Goal: Task Accomplishment & Management: Use online tool/utility

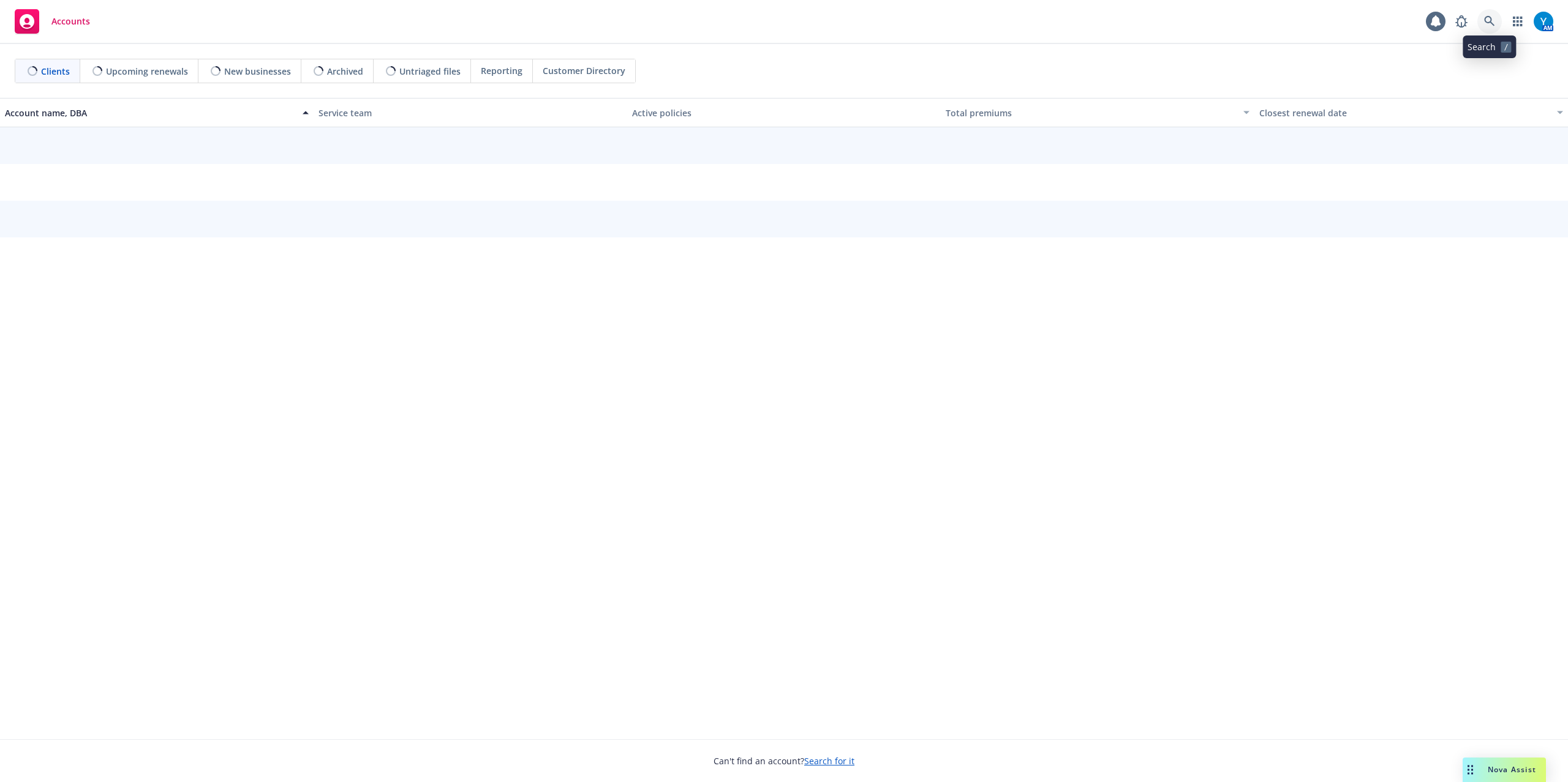
click at [1490, 22] on icon at bounding box center [1488, 21] width 10 height 10
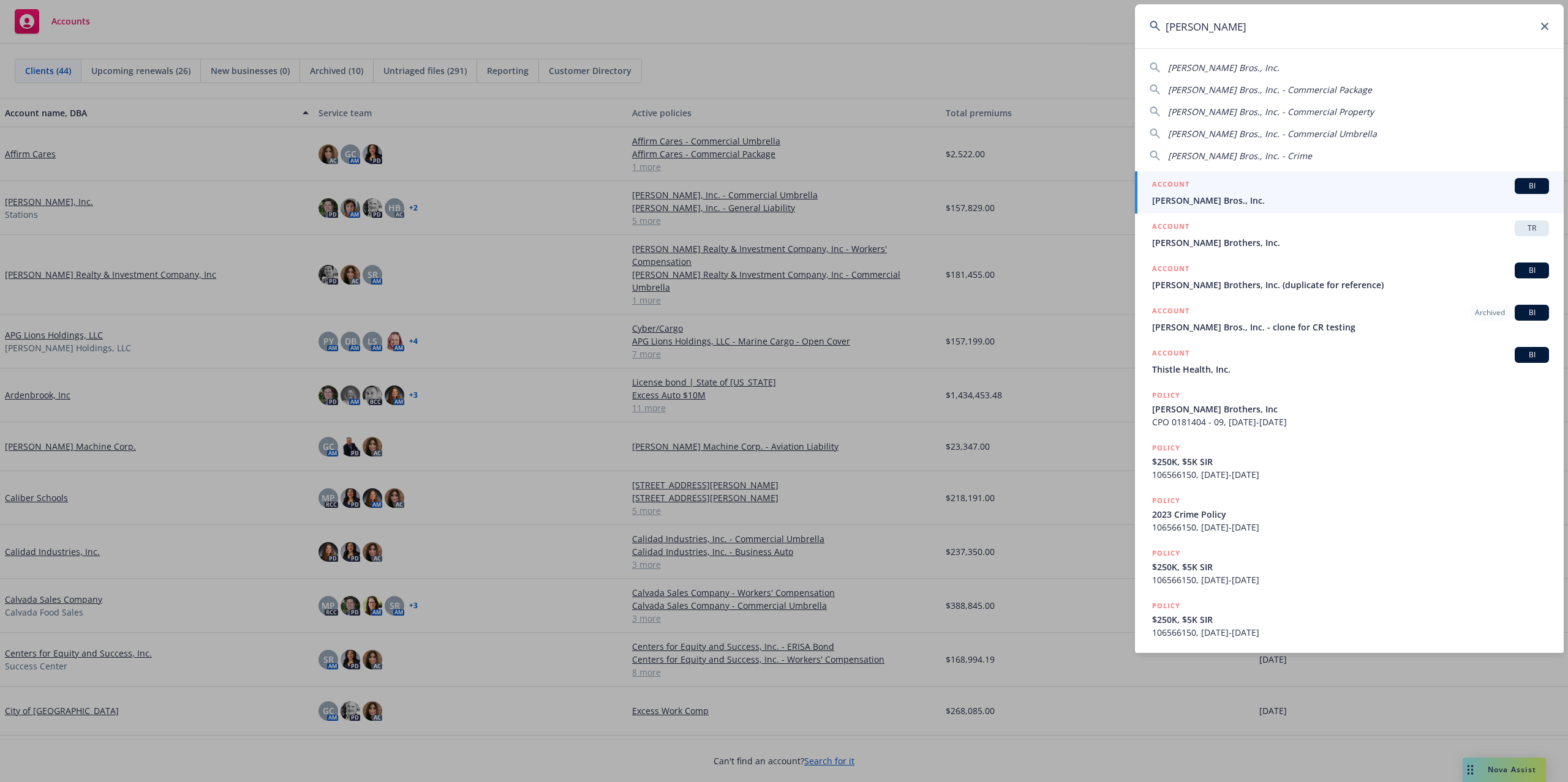
type input "[PERSON_NAME]"
click at [1233, 183] on div "ACCOUNT BI" at bounding box center [1350, 186] width 397 height 16
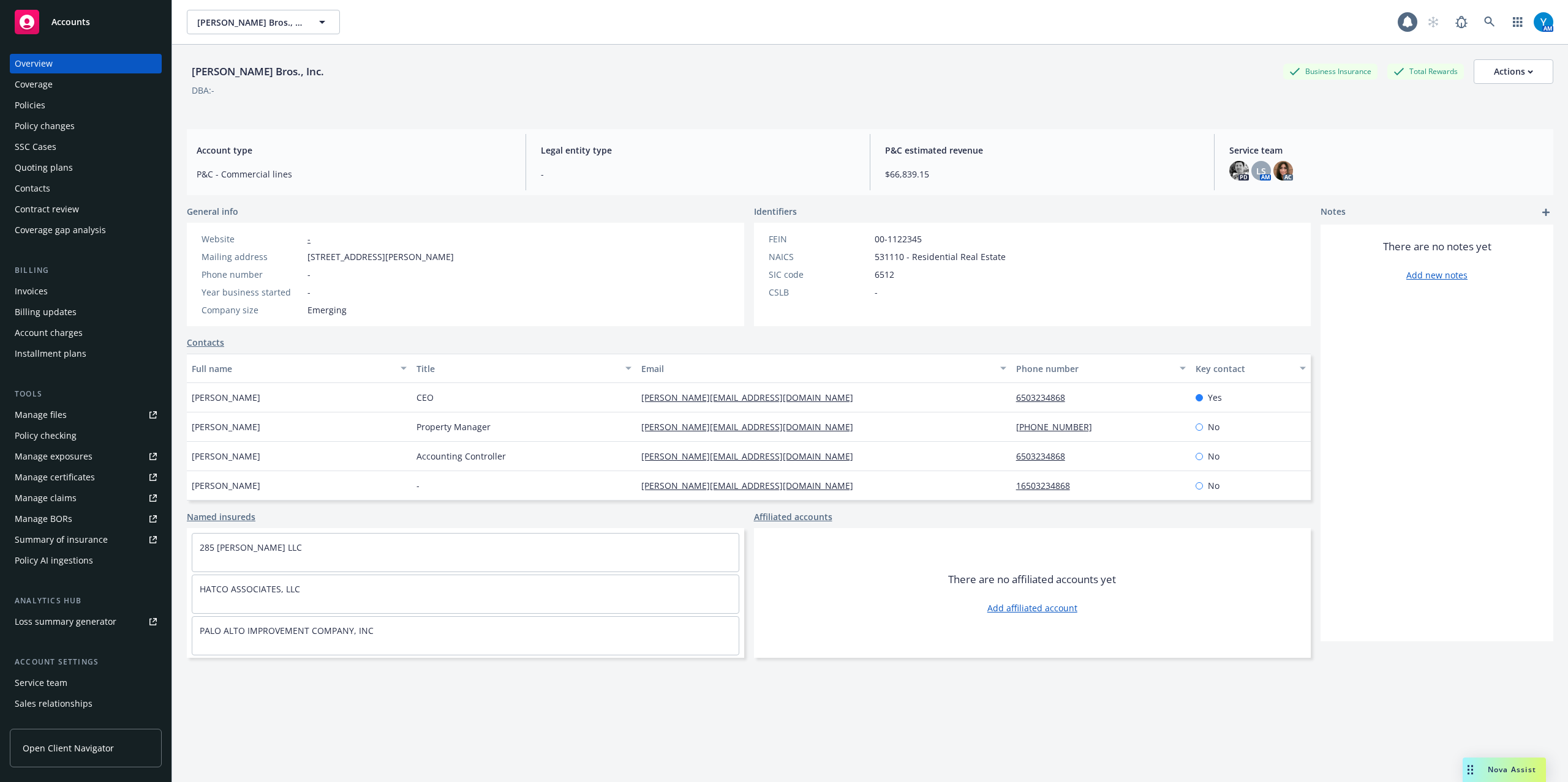
drag, startPoint x: 74, startPoint y: 99, endPoint x: 263, endPoint y: 122, distance: 190.4
click at [74, 98] on div "Policies" at bounding box center [85, 105] width 142 height 19
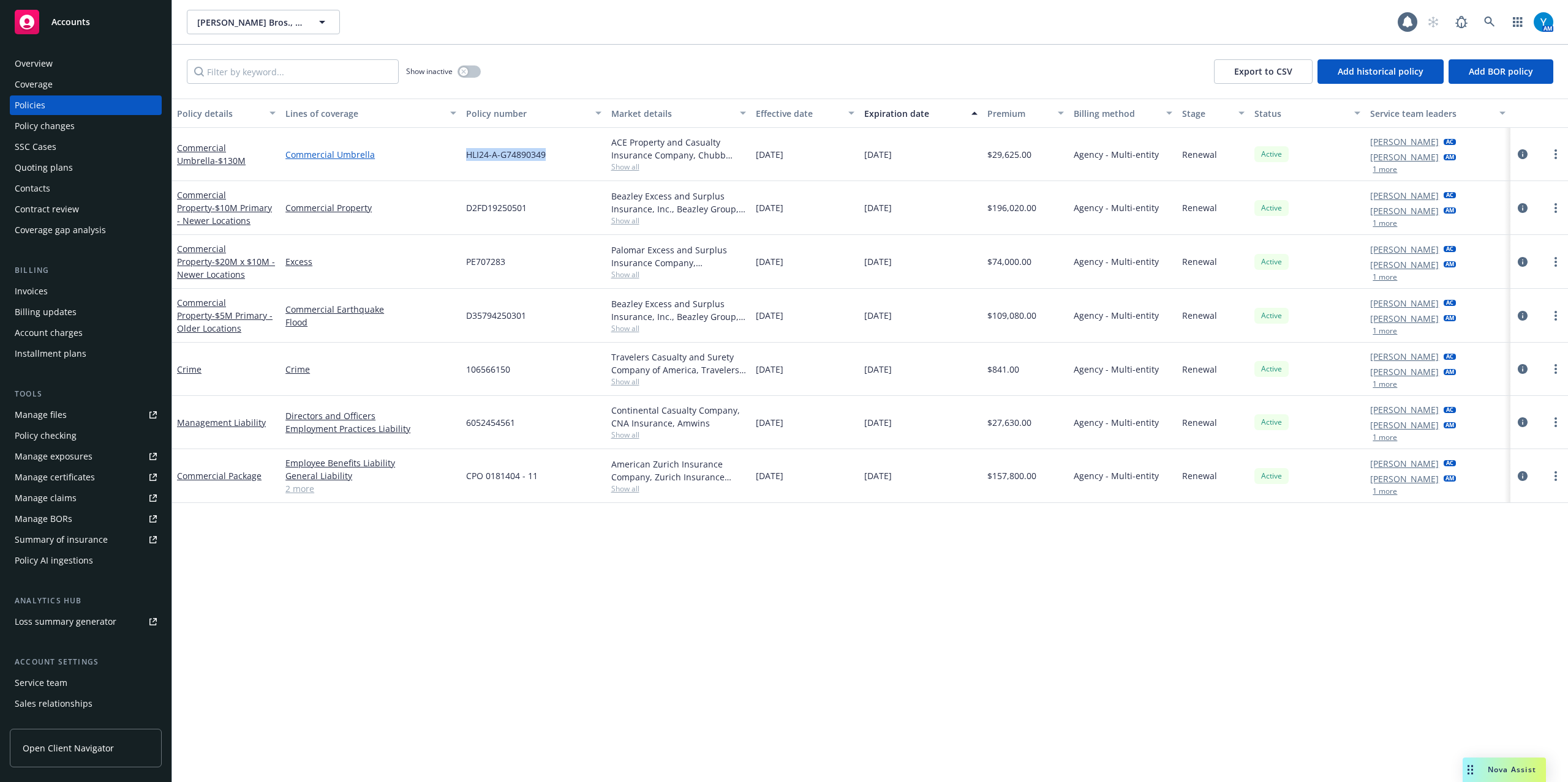
drag, startPoint x: 549, startPoint y: 148, endPoint x: 454, endPoint y: 150, distance: 95.0
click at [454, 150] on div "Commercial Umbrella - $130M Commercial Umbrella HLI24-A-G74890349 ACE Property …" at bounding box center [870, 154] width 1396 height 53
copy div "HLI24-A-G74890349"
click at [486, 152] on span "HLI24-A-G74890349" at bounding box center [506, 154] width 80 height 13
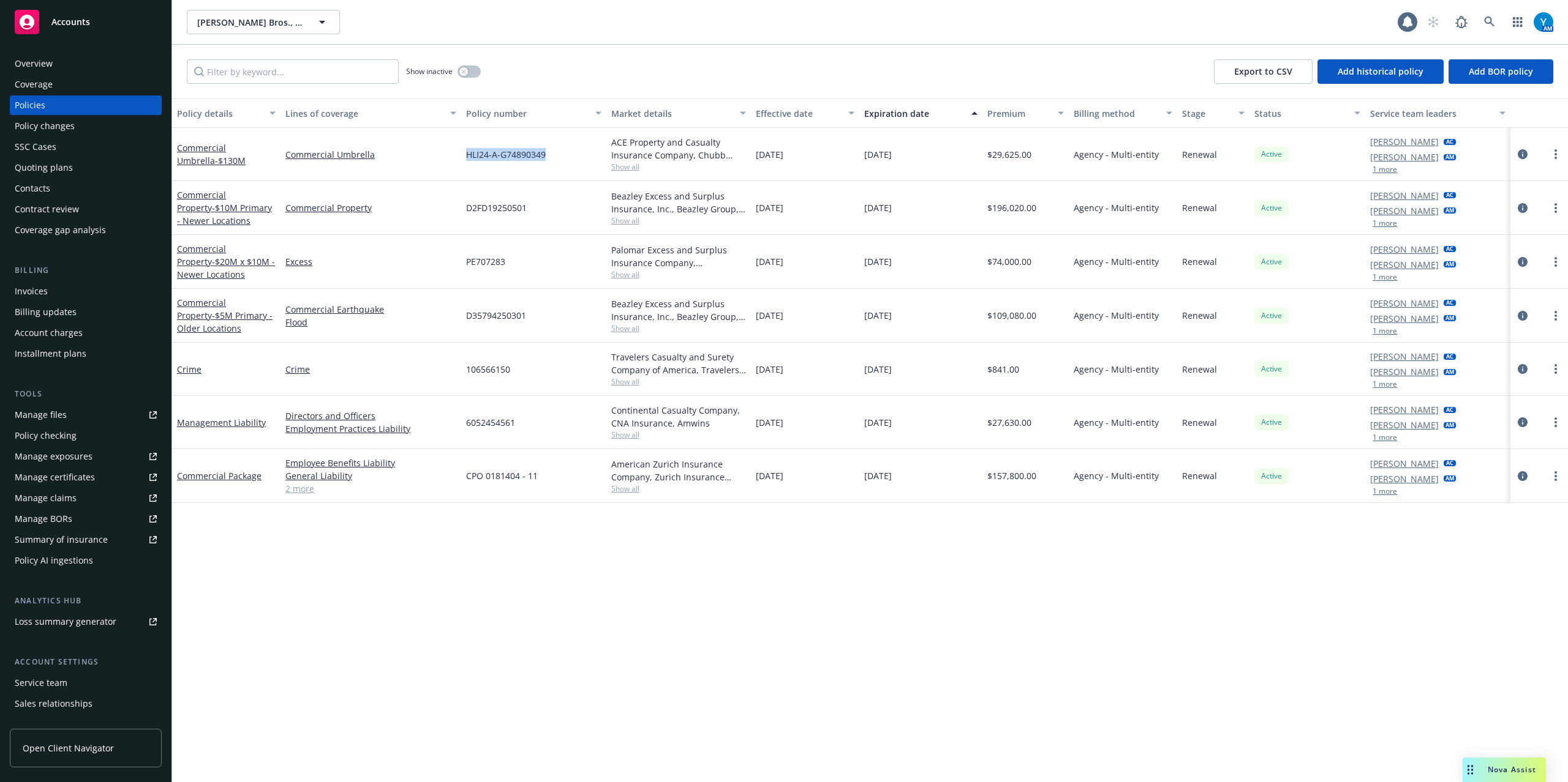
copy div "HLI24-A-G74890349"
click at [502, 154] on span "HLI24-A-G74890349" at bounding box center [506, 154] width 80 height 13
drag, startPoint x: 1522, startPoint y: 157, endPoint x: 1205, endPoint y: 150, distance: 317.1
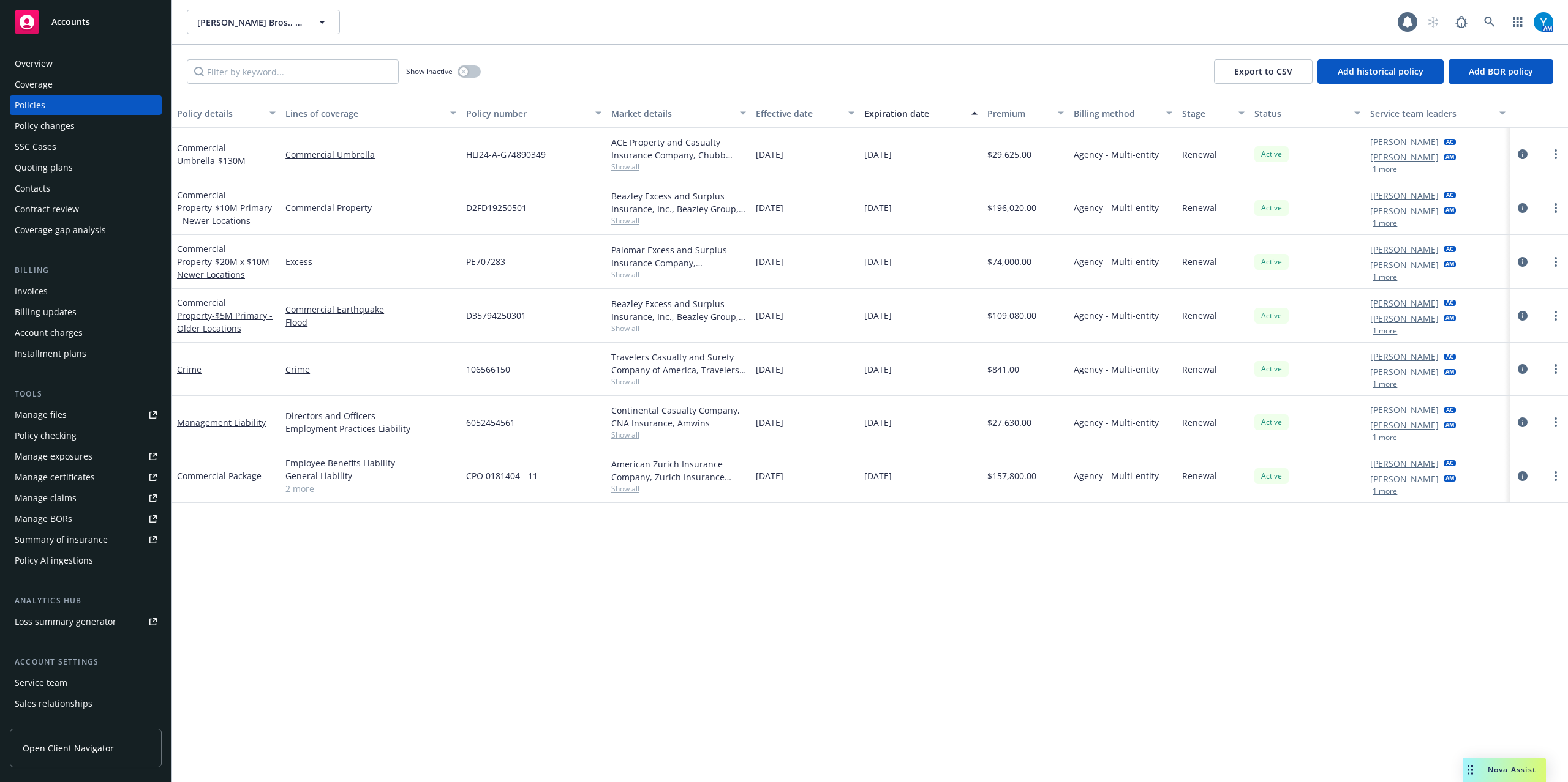
click at [1522, 157] on icon "circleInformation" at bounding box center [1522, 154] width 10 height 10
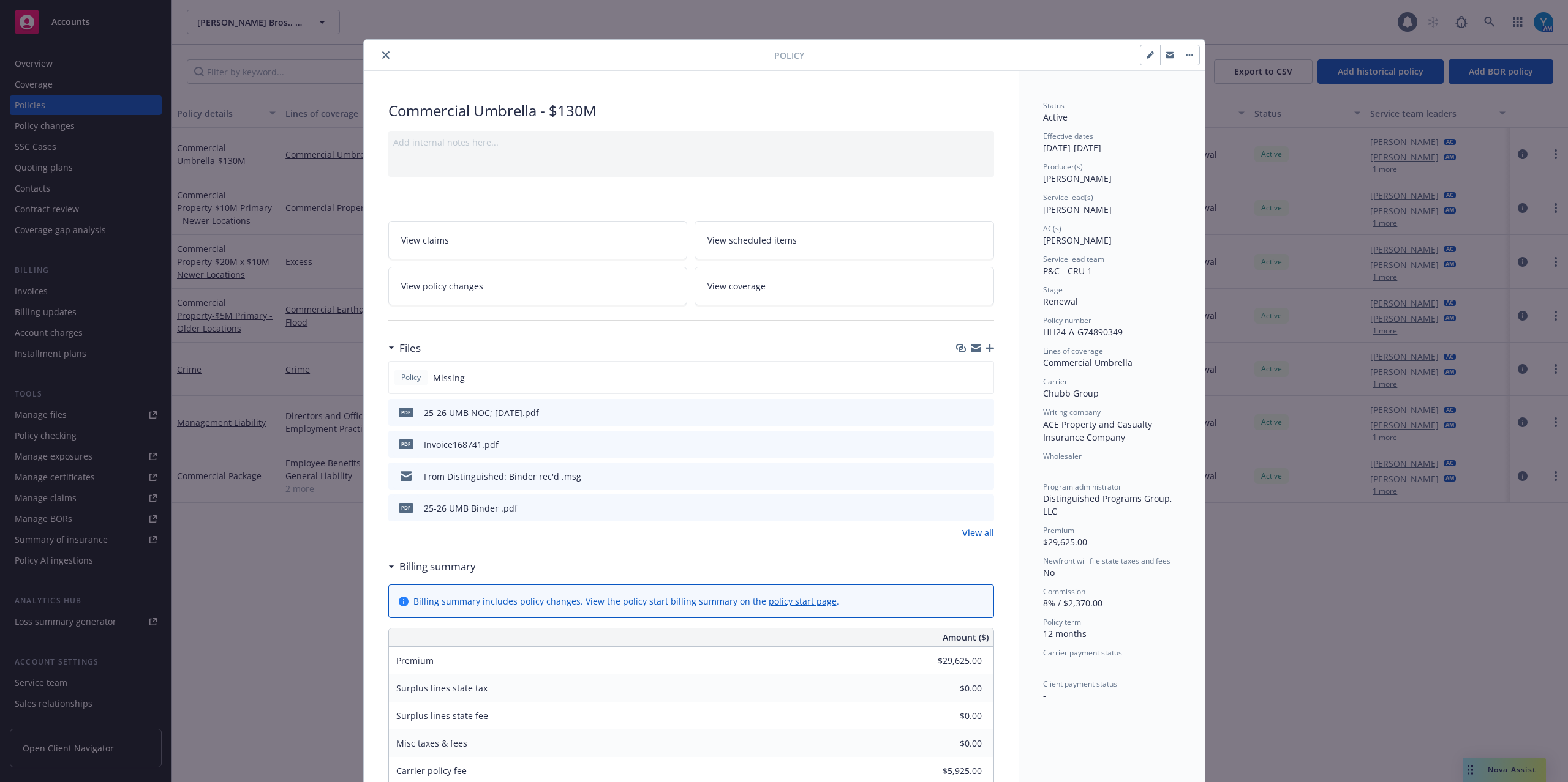
click at [1185, 54] on icon "button" at bounding box center [1188, 55] width 7 height 2
click at [1160, 54] on button "button" at bounding box center [1169, 54] width 19 height 19
click at [382, 54] on icon "close" at bounding box center [385, 54] width 7 height 7
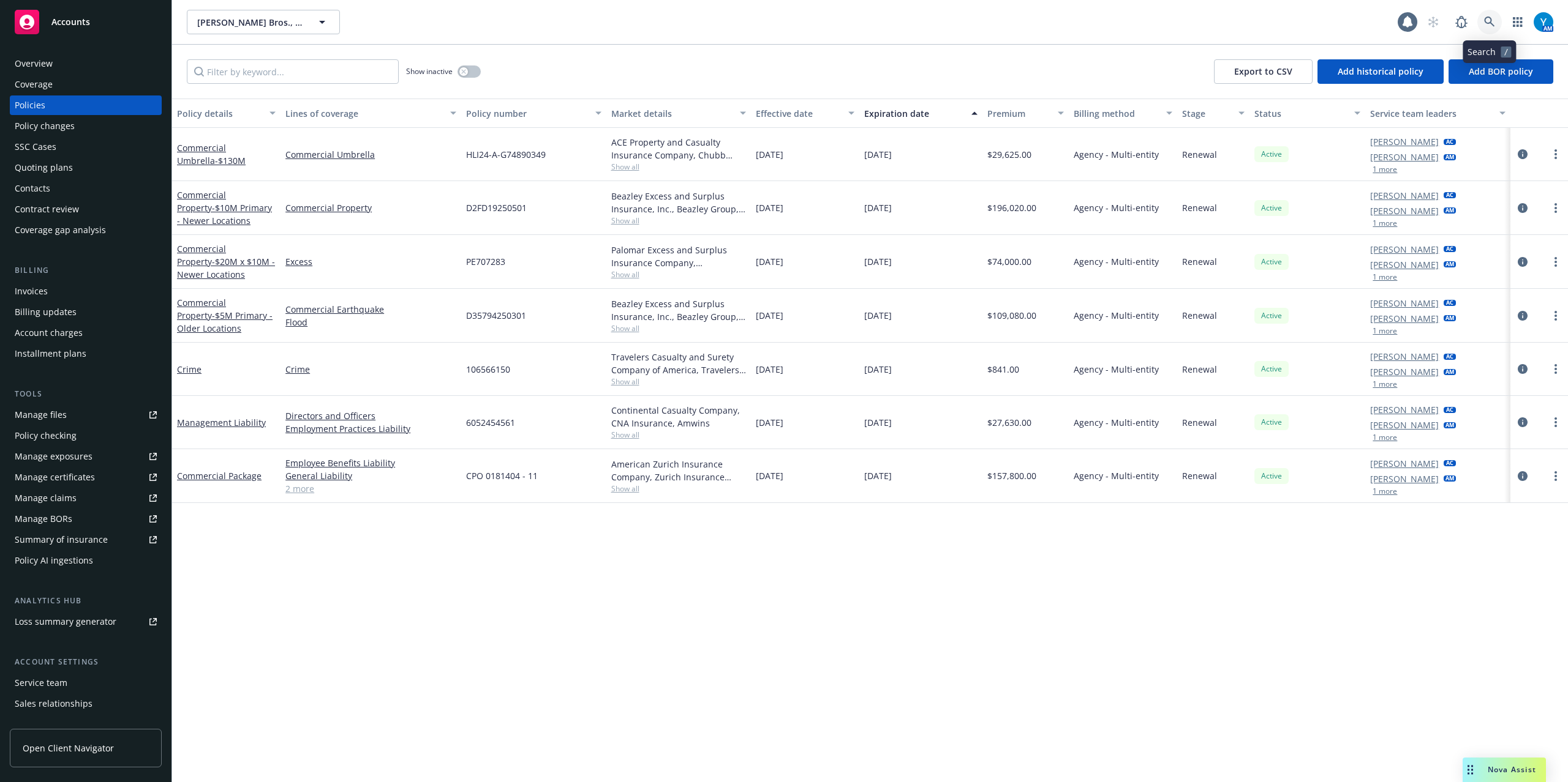
click at [1487, 18] on icon at bounding box center [1489, 22] width 11 height 11
drag, startPoint x: 875, startPoint y: 22, endPoint x: 928, endPoint y: 25, distance: 53.1
click at [1493, 19] on icon at bounding box center [1489, 22] width 11 height 11
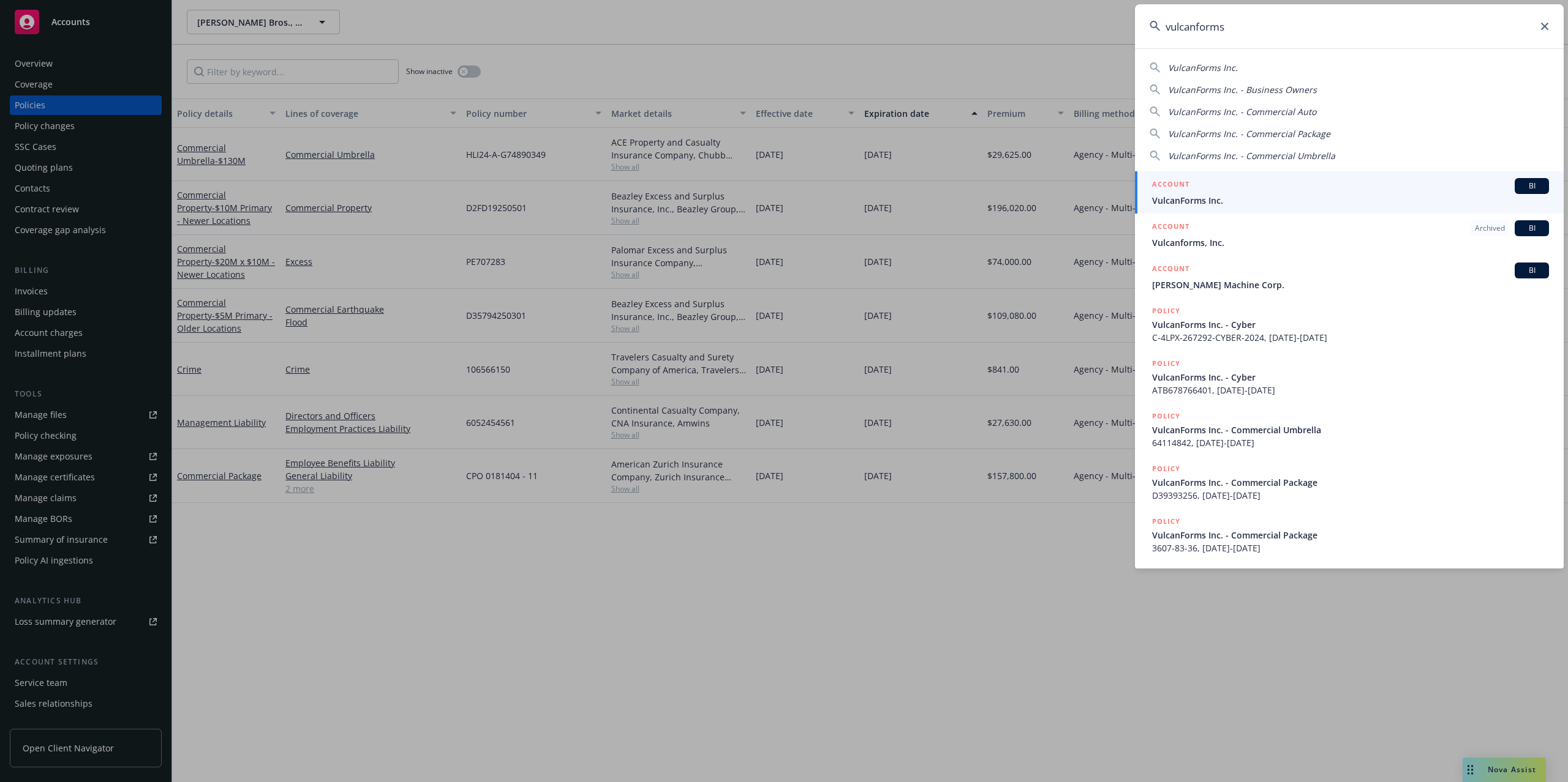
type input "vulcanforms"
click at [1295, 191] on div "ACCOUNT BI" at bounding box center [1350, 186] width 397 height 16
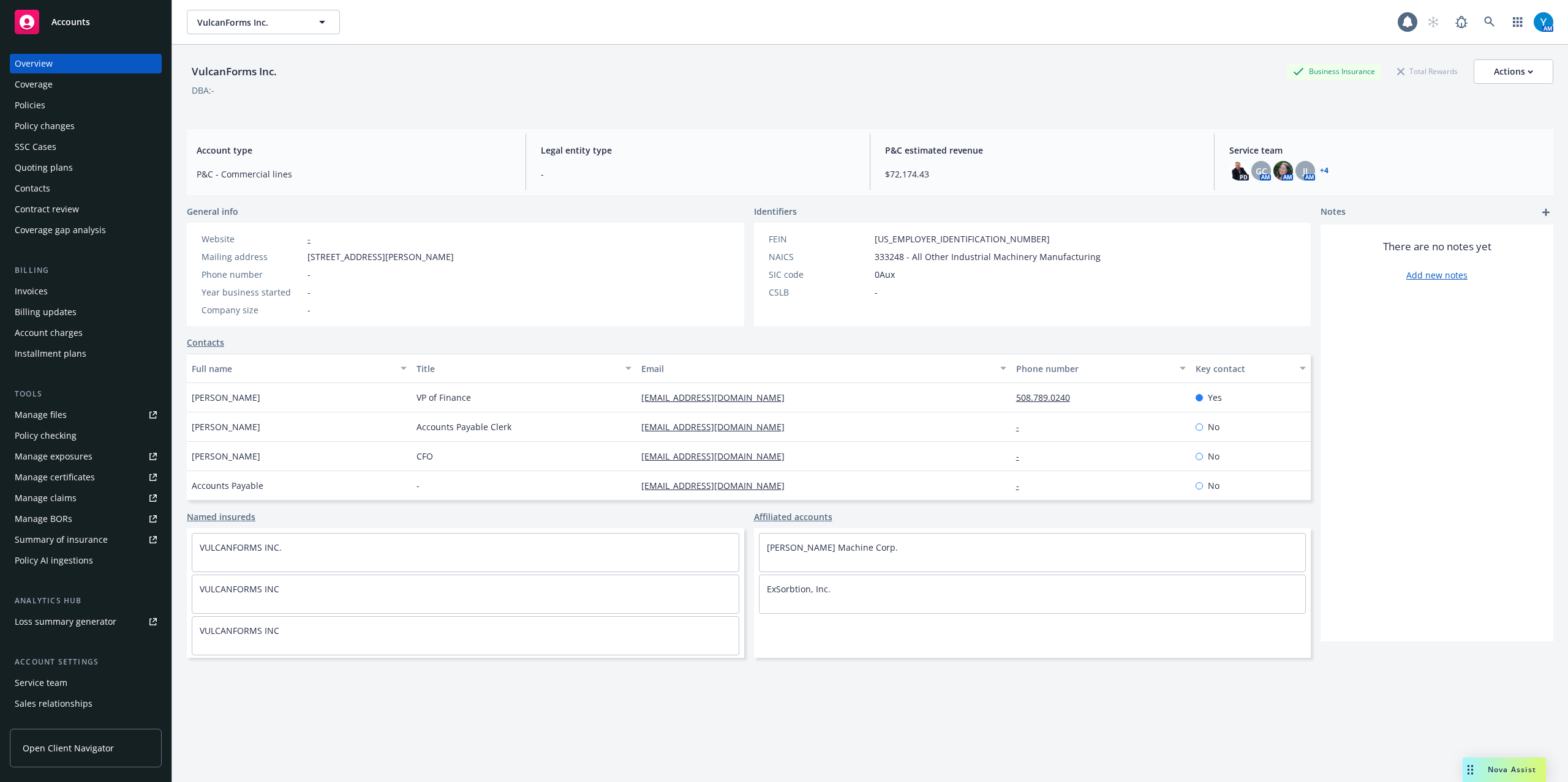
click at [63, 104] on div "Policies" at bounding box center [85, 105] width 142 height 19
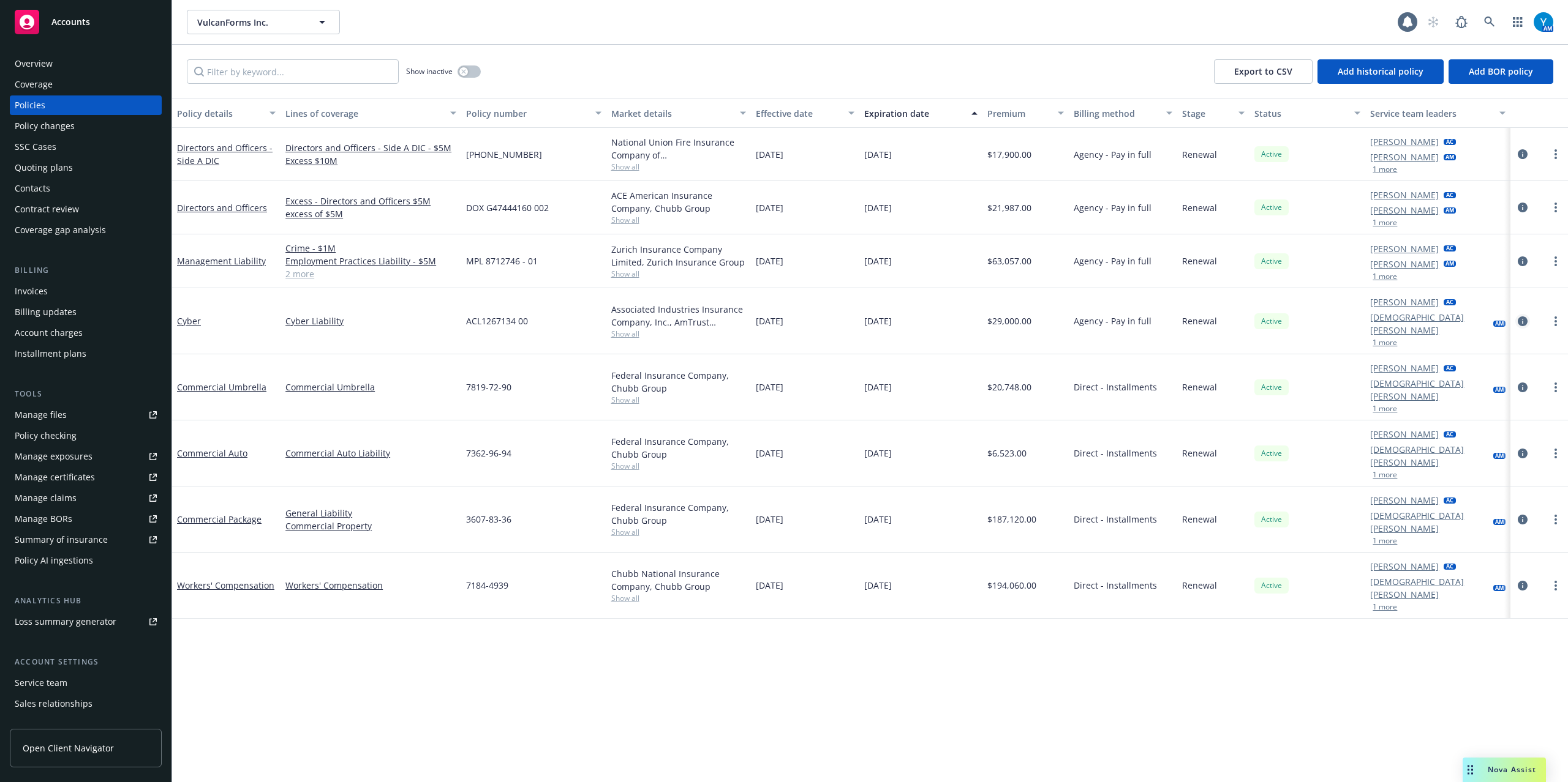
click at [1522, 317] on icon "circleInformation" at bounding box center [1522, 321] width 10 height 10
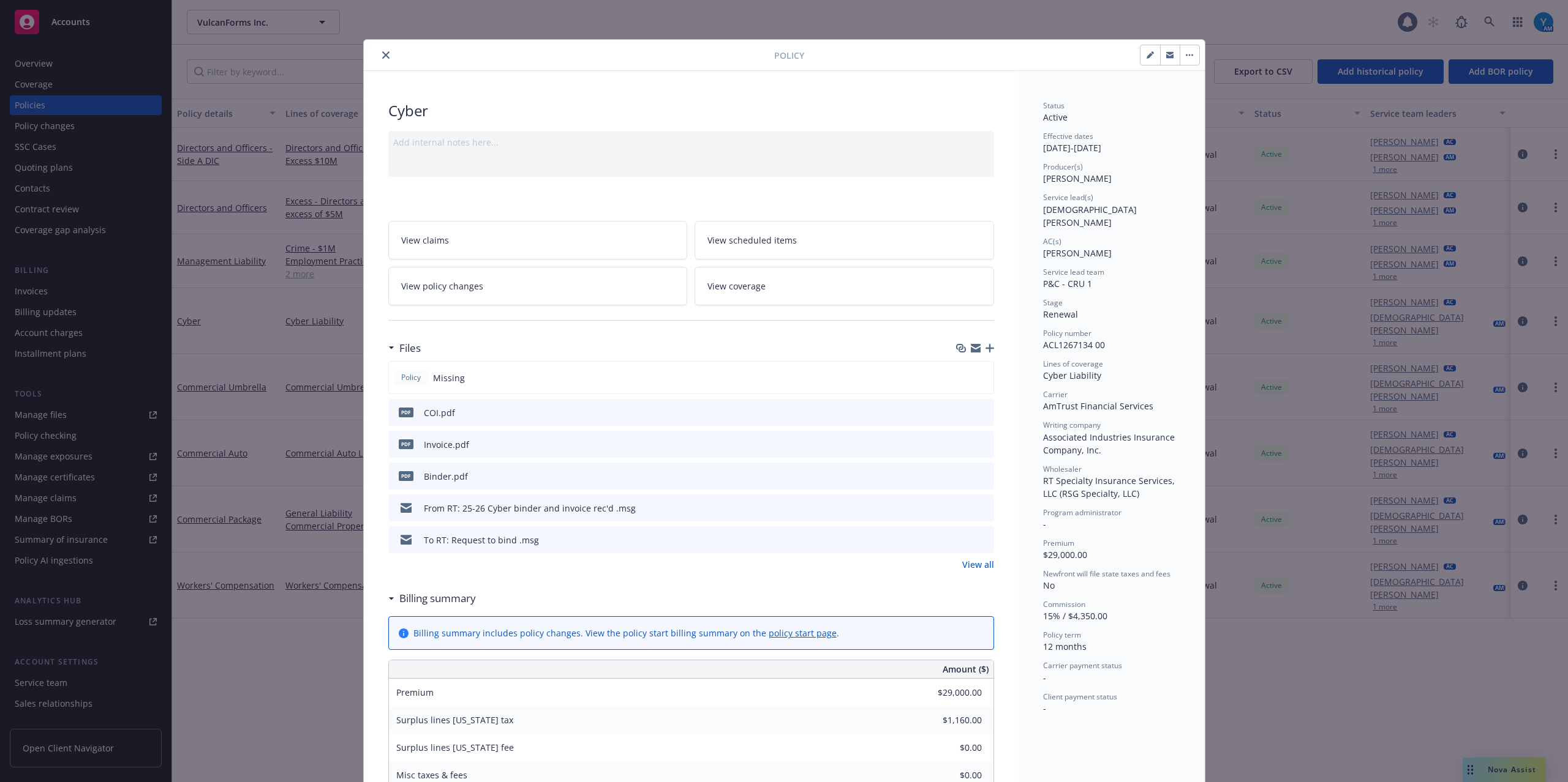
click at [985, 348] on icon "button" at bounding box center [989, 348] width 9 height 9
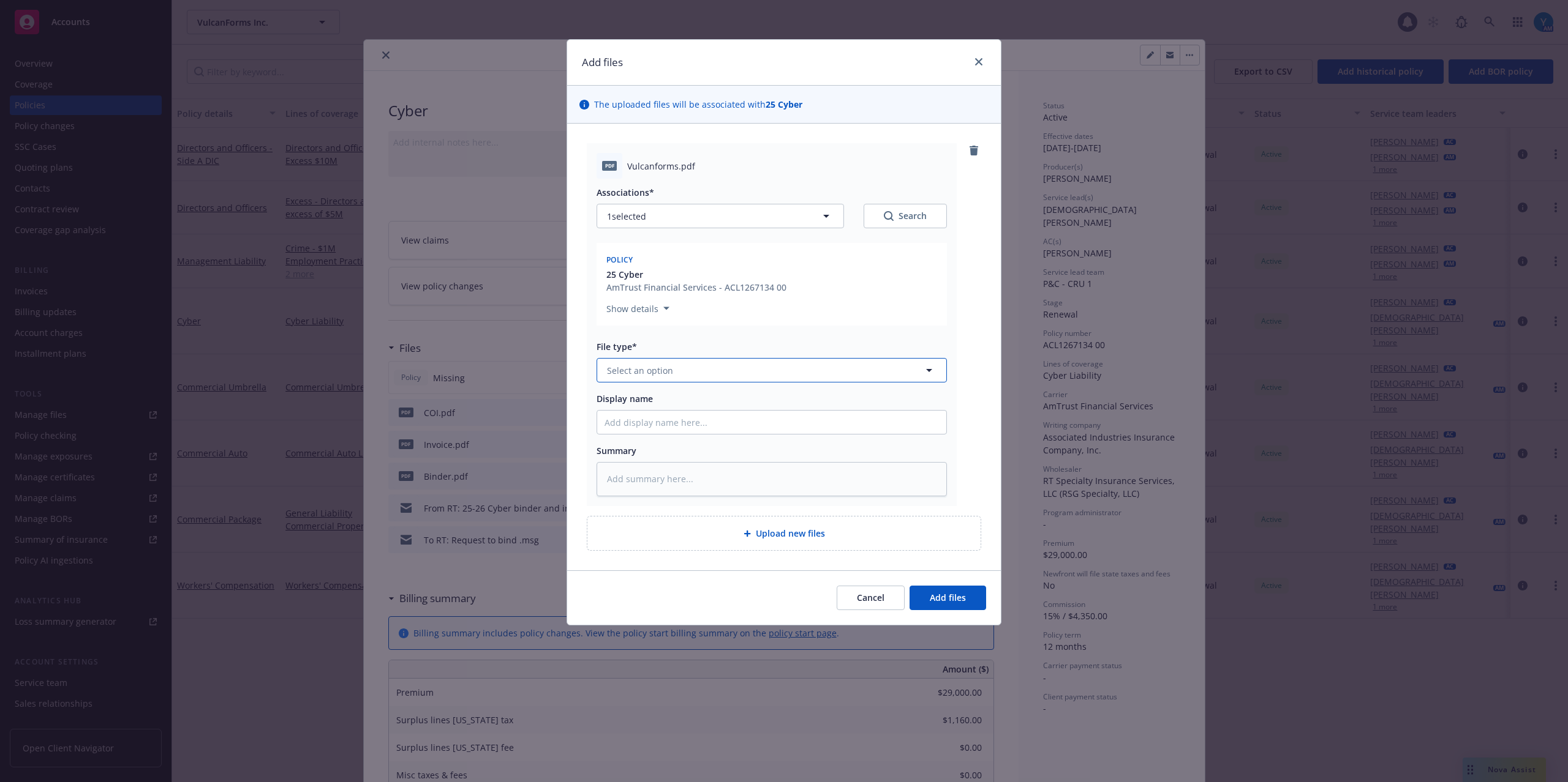
click at [714, 378] on button "Select an option" at bounding box center [772, 370] width 350 height 25
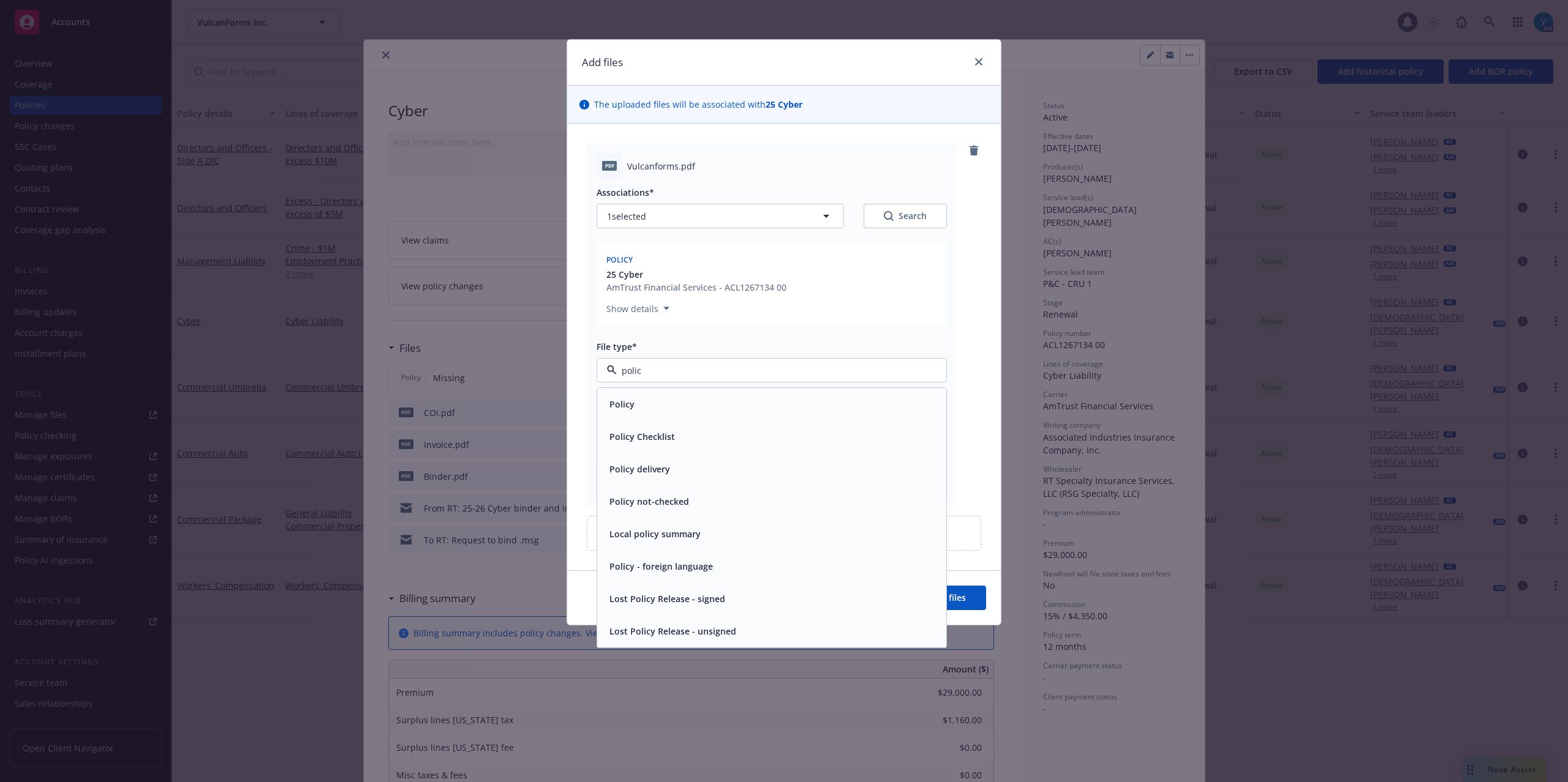
type input "policy"
click at [761, 407] on div "Policy" at bounding box center [772, 404] width 335 height 18
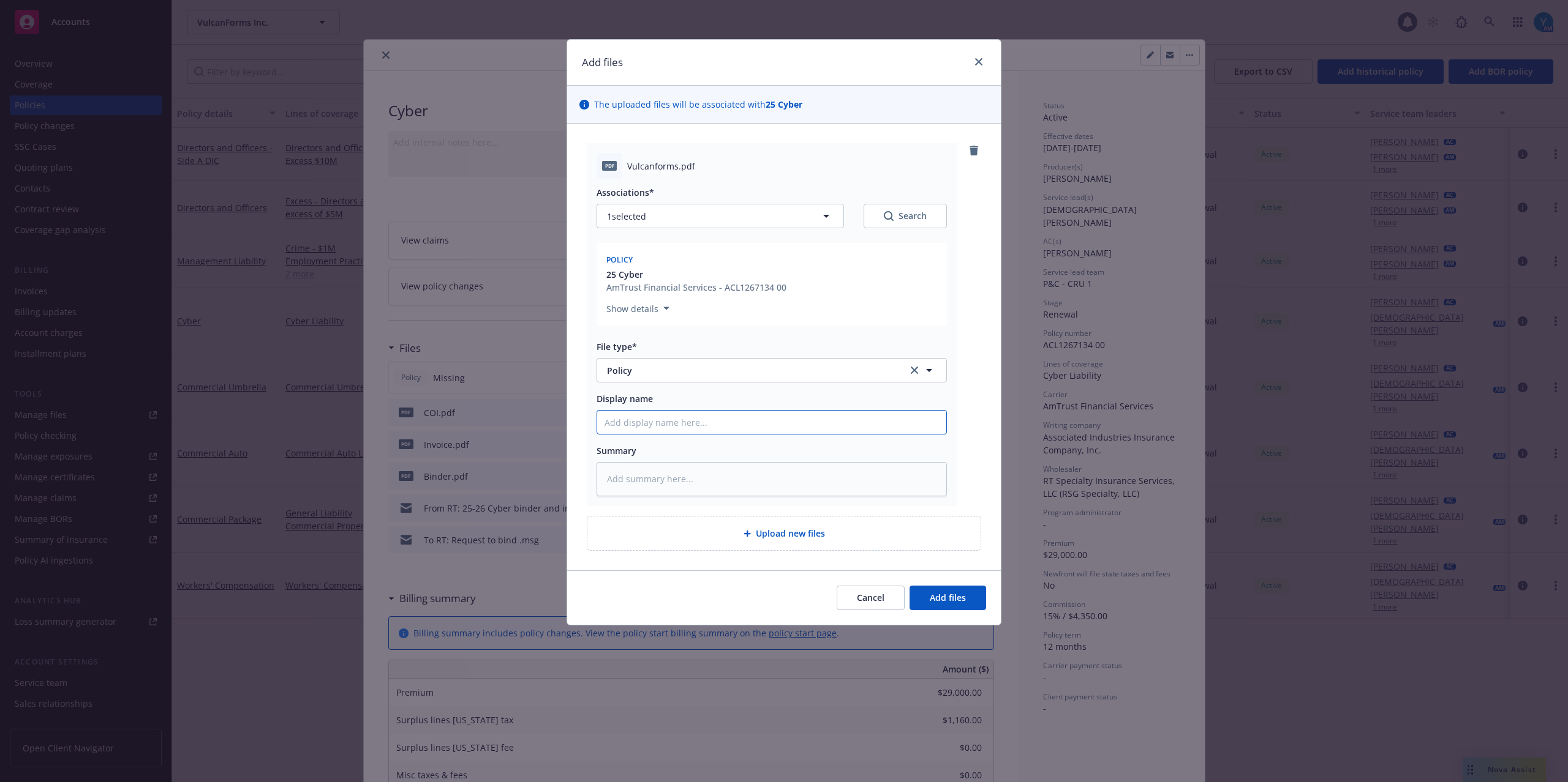
click at [734, 431] on input "Display name" at bounding box center [772, 422] width 349 height 23
type textarea "x"
type input "2"
type textarea "x"
type input "25"
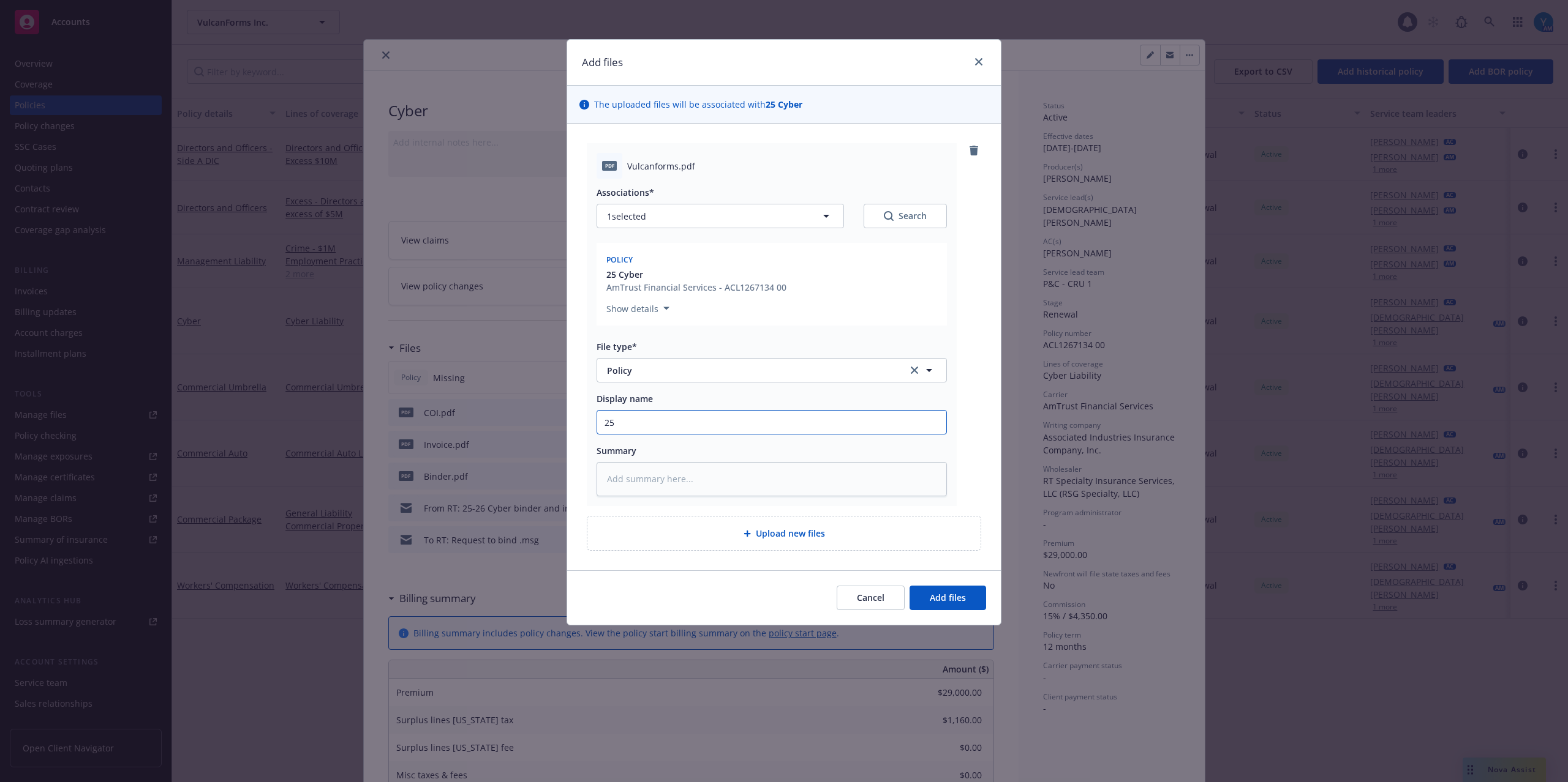
type textarea "x"
type input "25-"
type textarea "x"
type input "25-2"
type textarea "x"
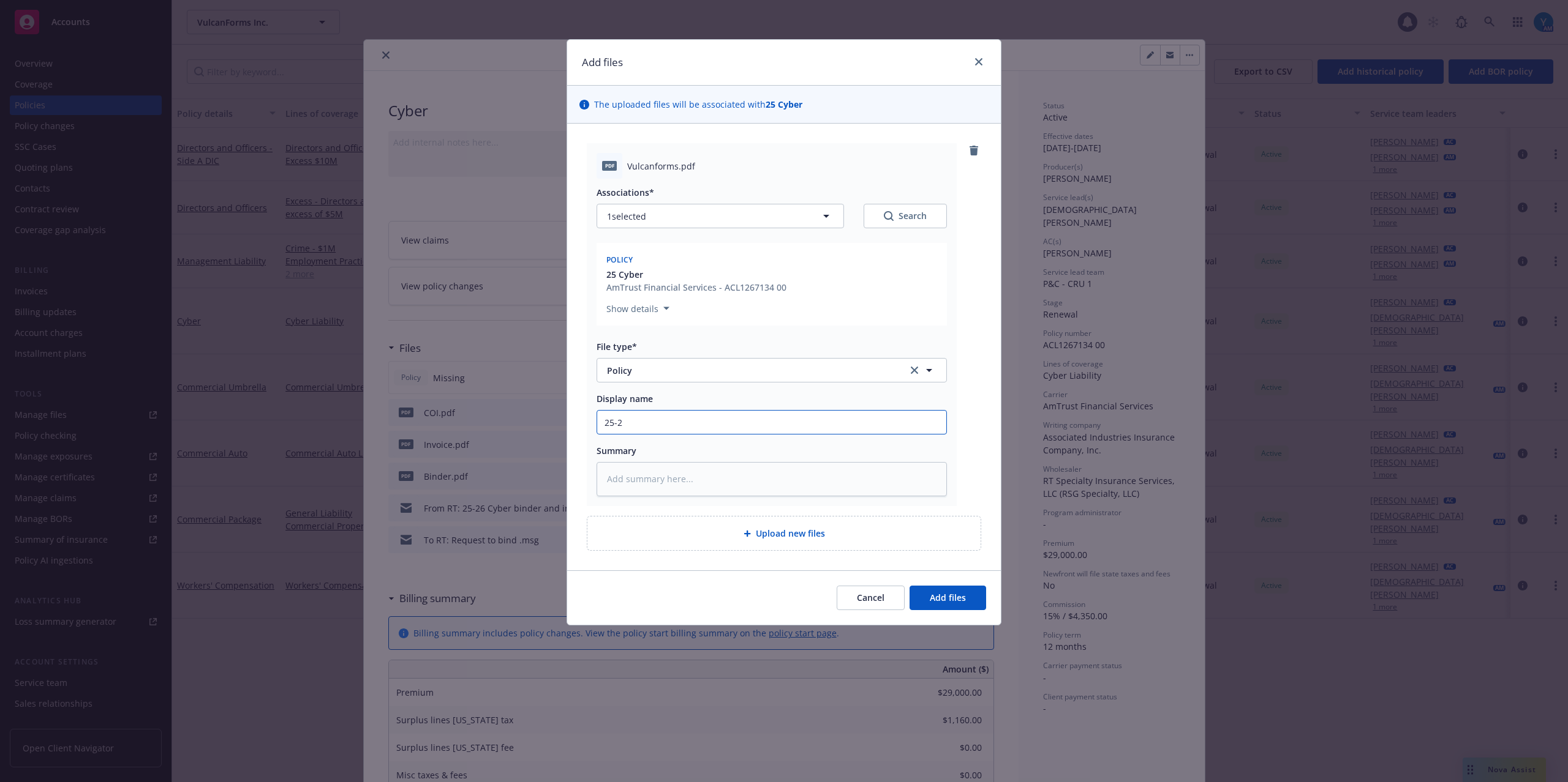
type input "25-26"
type textarea "x"
type input "25-26"
type textarea "x"
type input "25-26 C"
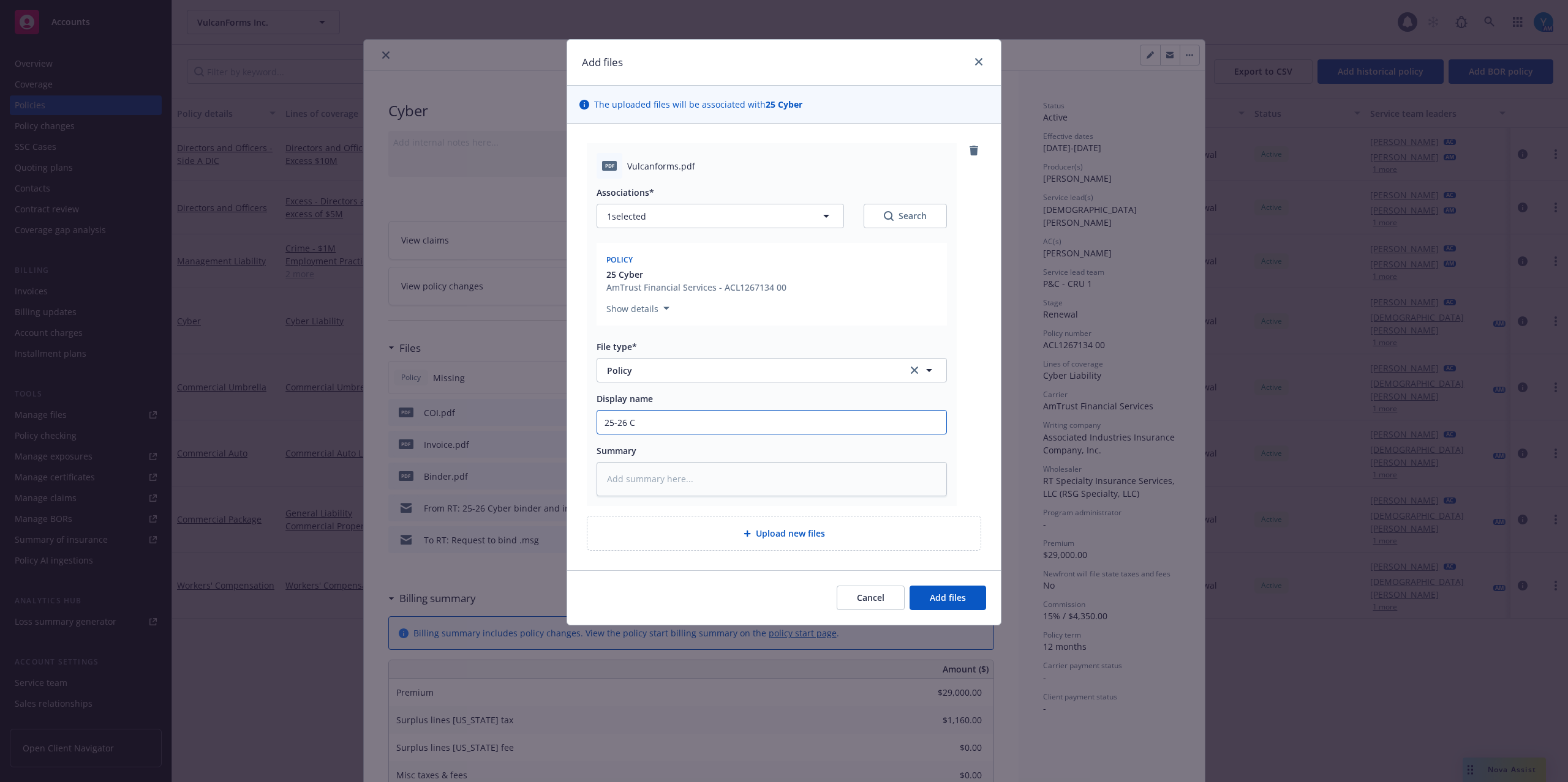
type textarea "x"
type input "25-26 Cy"
type textarea "x"
type input "25-26 Cyb"
type textarea "x"
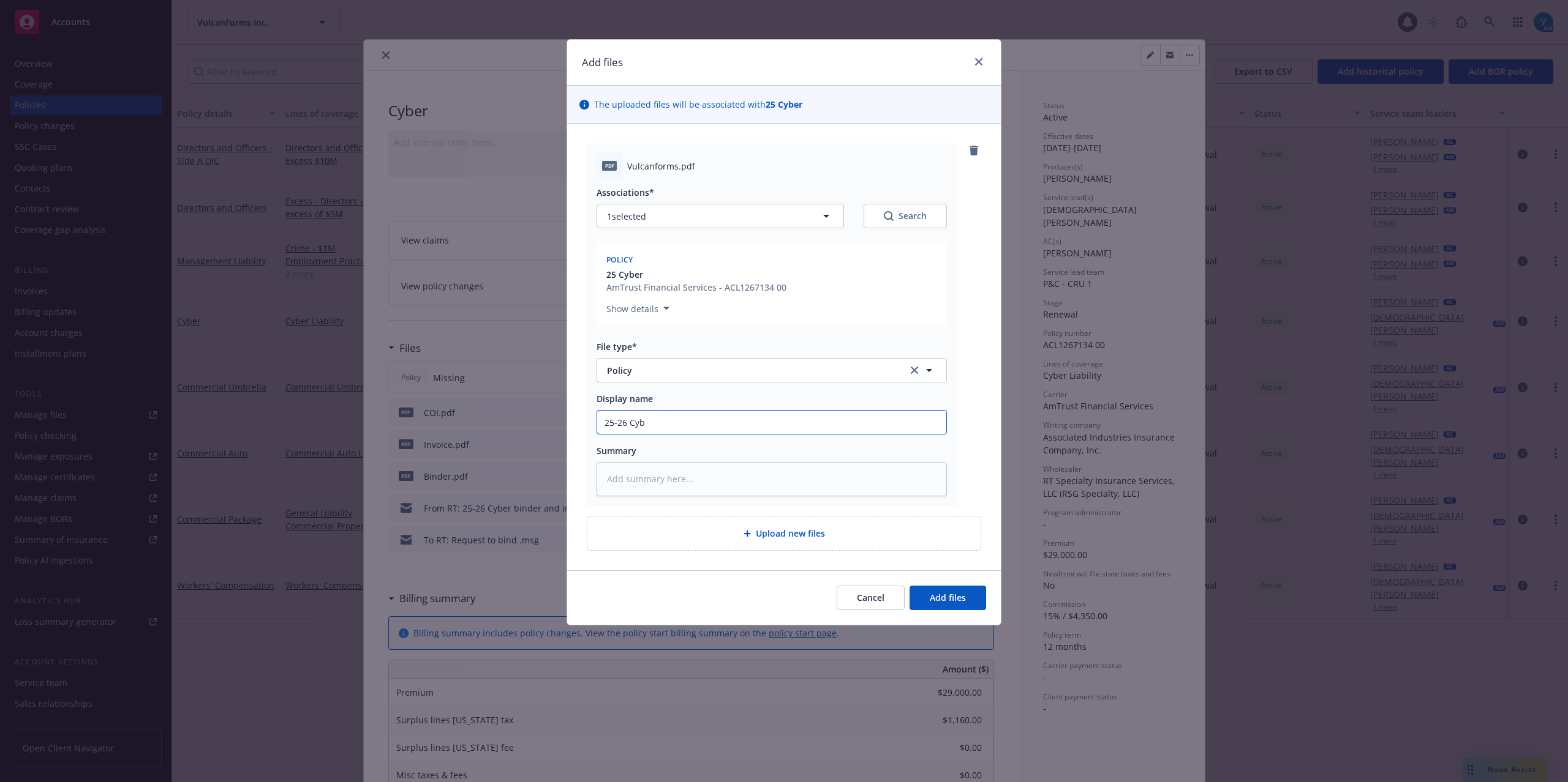
type input "25-26 Cybe"
type textarea "x"
type input "25-26 Cyber"
type textarea "x"
type input "25-26 Cyber Po"
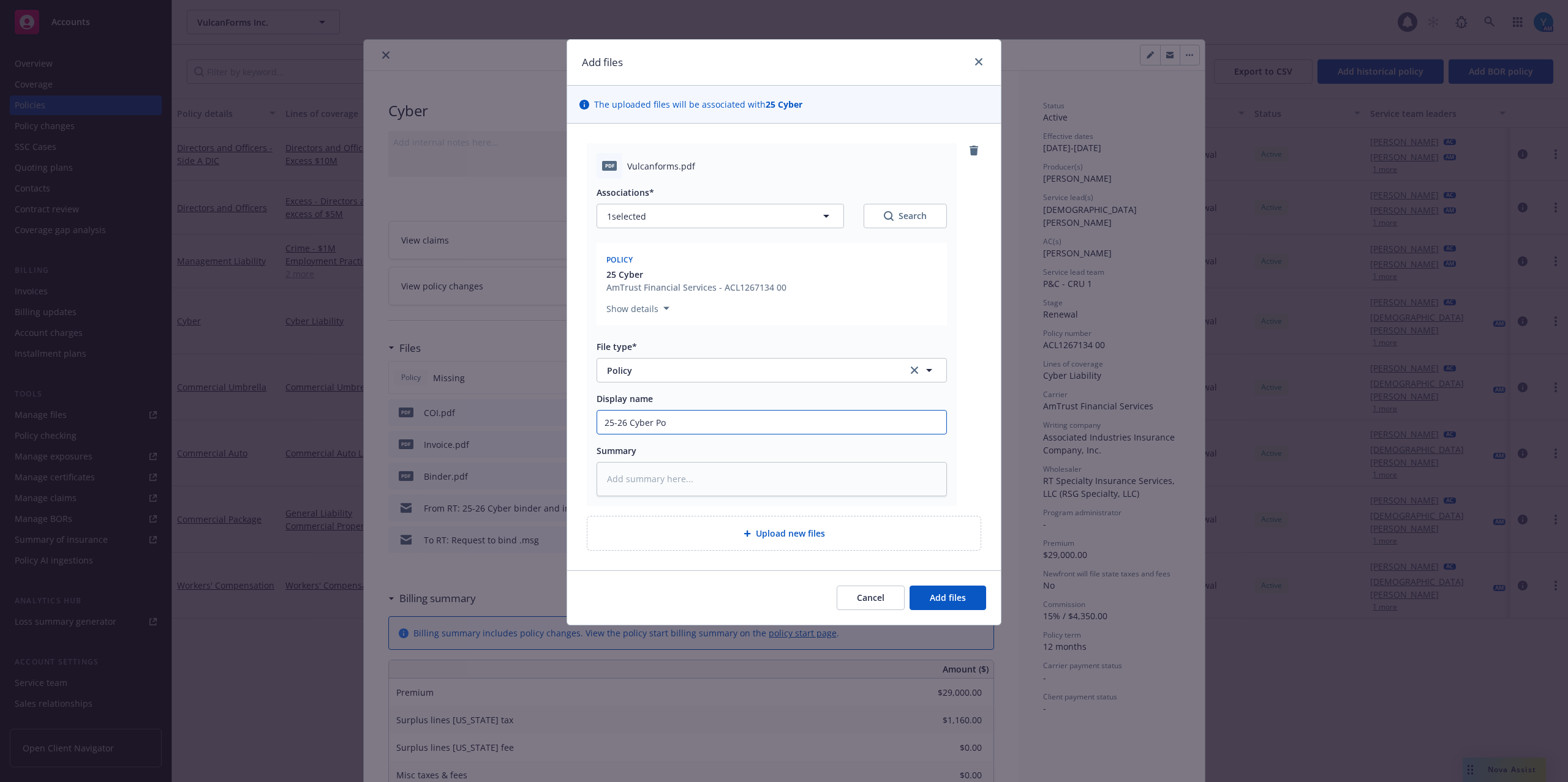
type textarea "x"
type input "25-26 Cyber Pol"
type textarea "x"
type input "25-26 Cyber Poli"
type textarea "x"
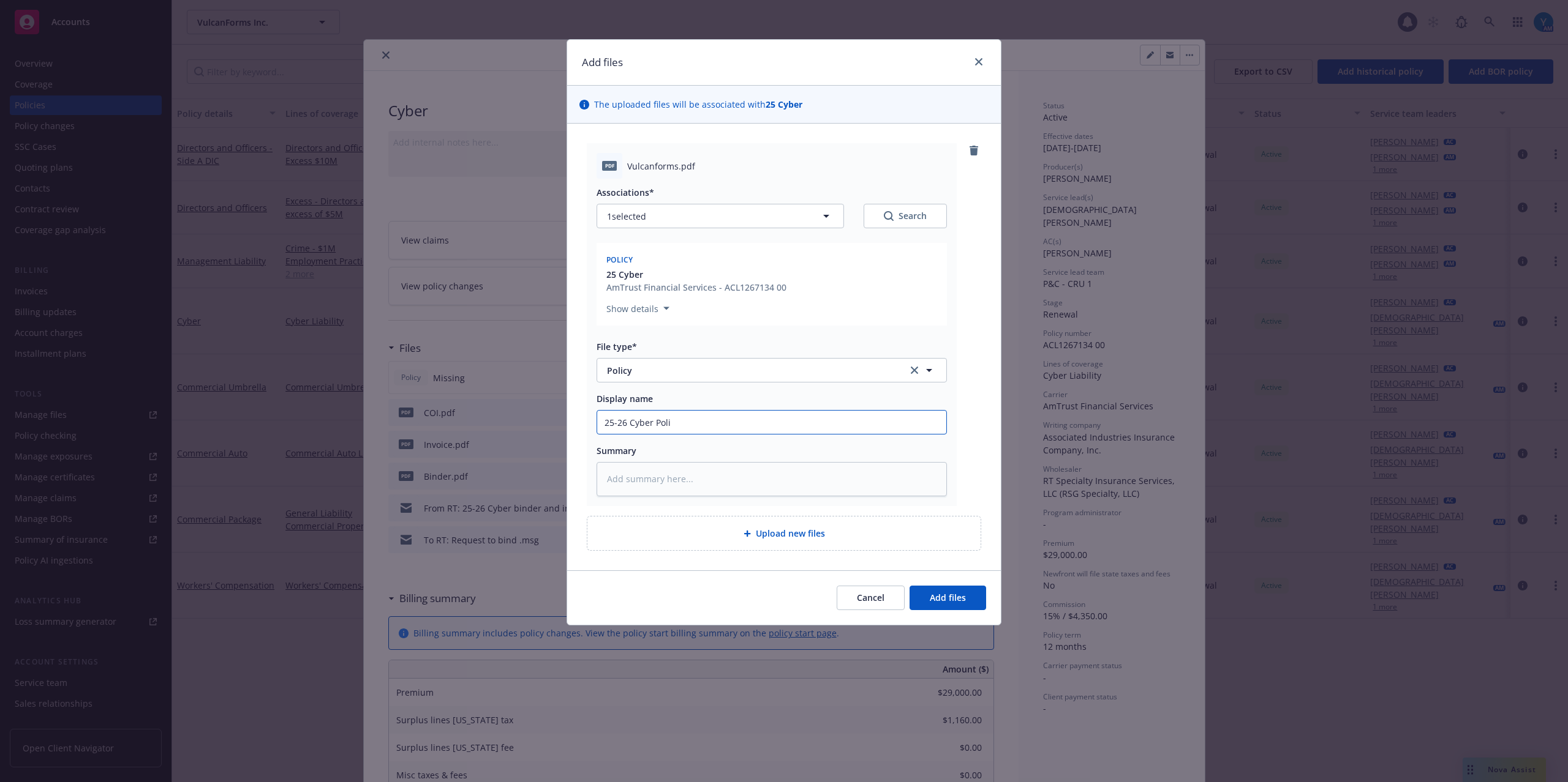
type input "25-26 Cyber Polic"
type textarea "x"
type input "25-26 Cyber Policy"
drag, startPoint x: 934, startPoint y: 605, endPoint x: 940, endPoint y: 599, distance: 8.5
click at [934, 605] on button "Add files" at bounding box center [947, 599] width 77 height 25
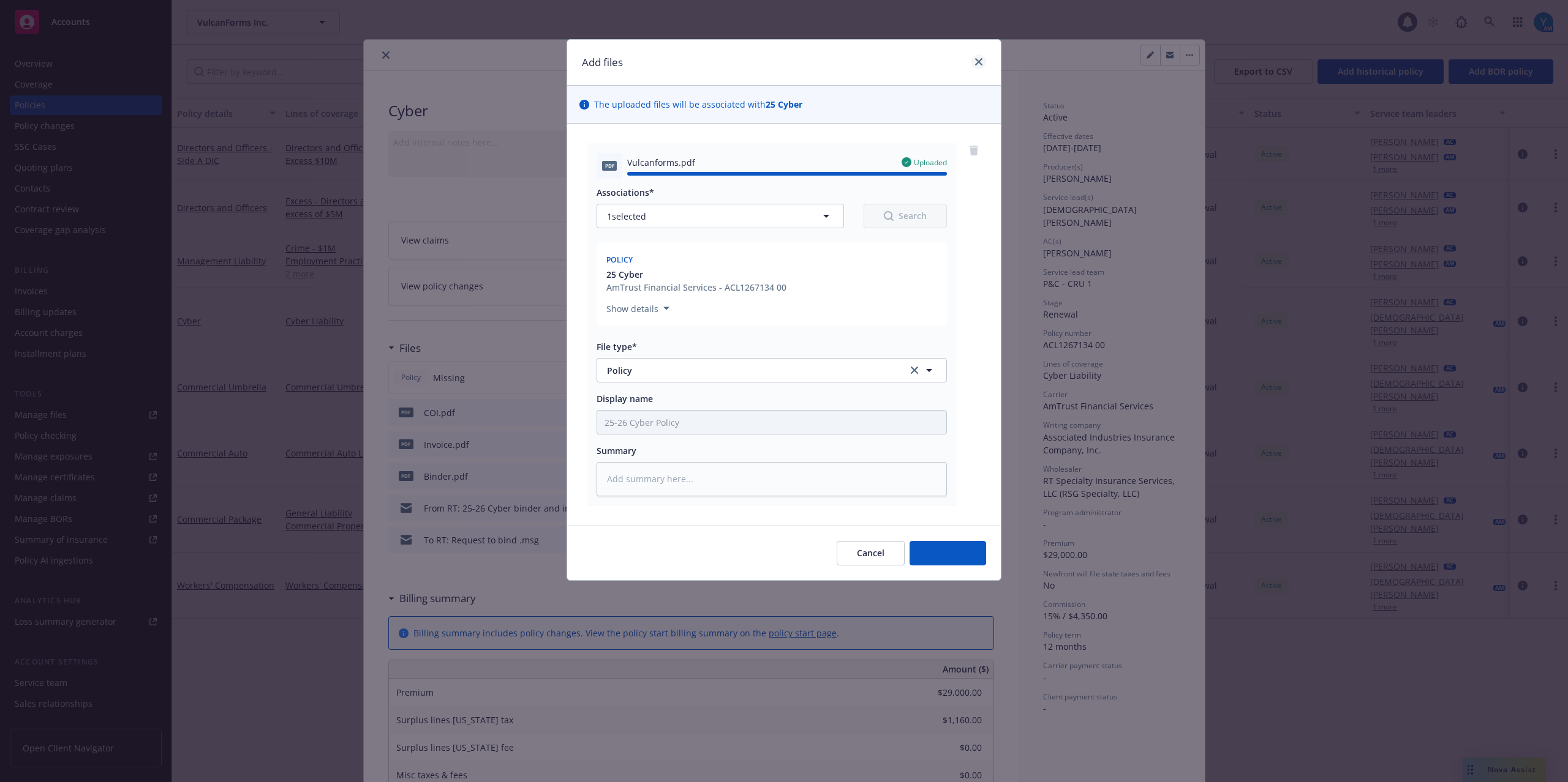
type textarea "x"
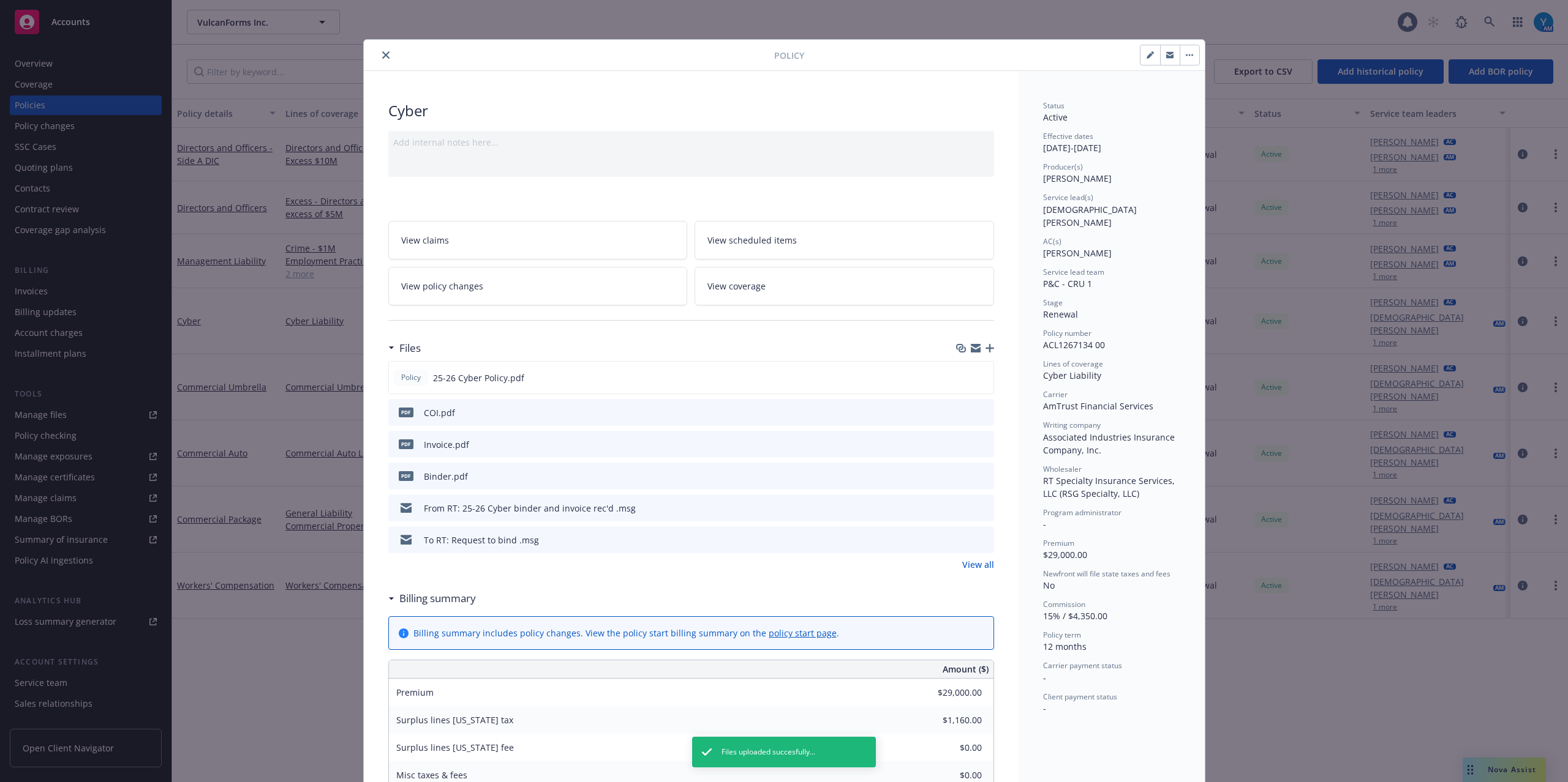
click at [379, 54] on button "close" at bounding box center [386, 55] width 15 height 15
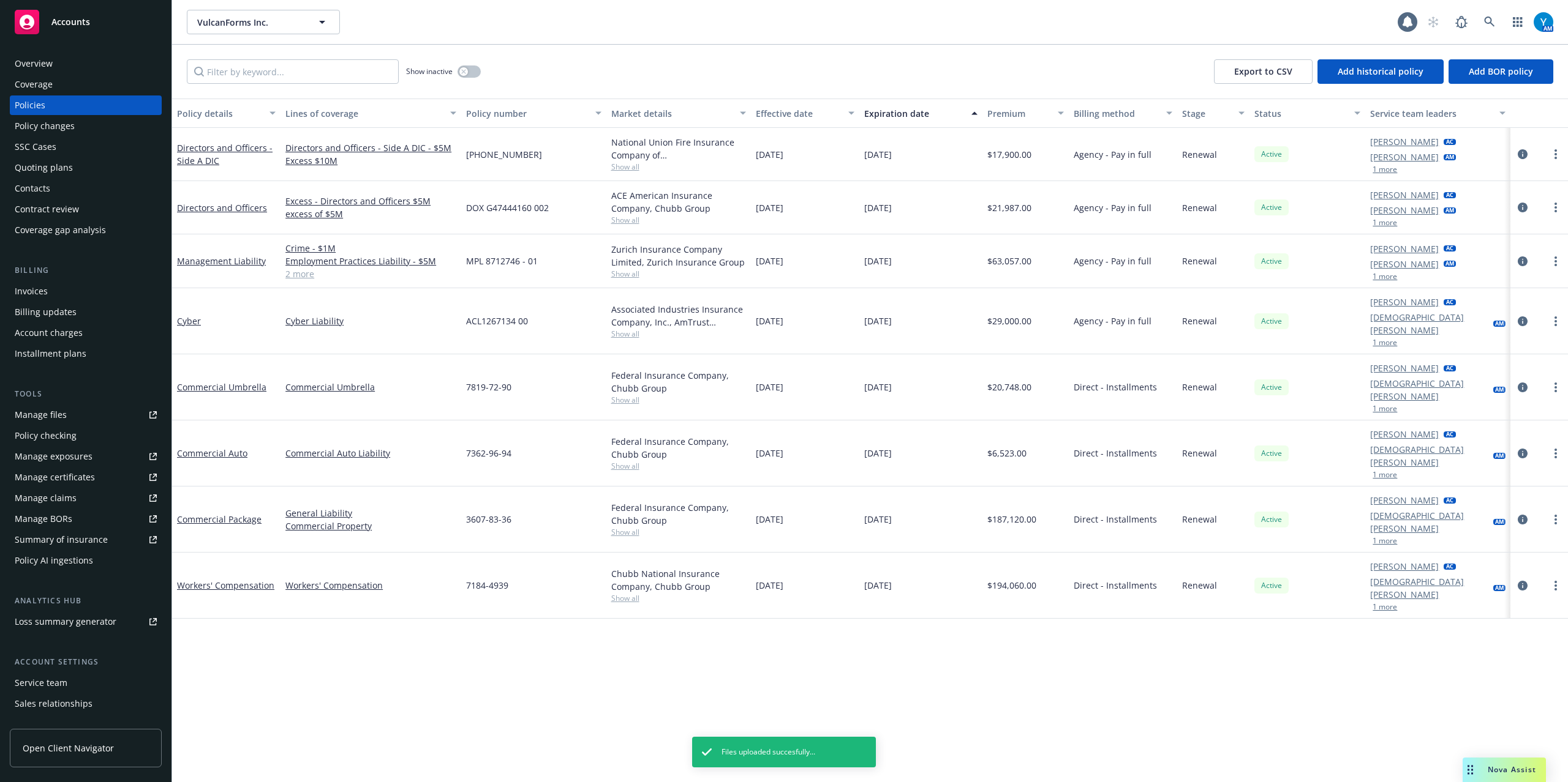
click at [65, 564] on div "Policy AI ingestions" at bounding box center [53, 560] width 78 height 19
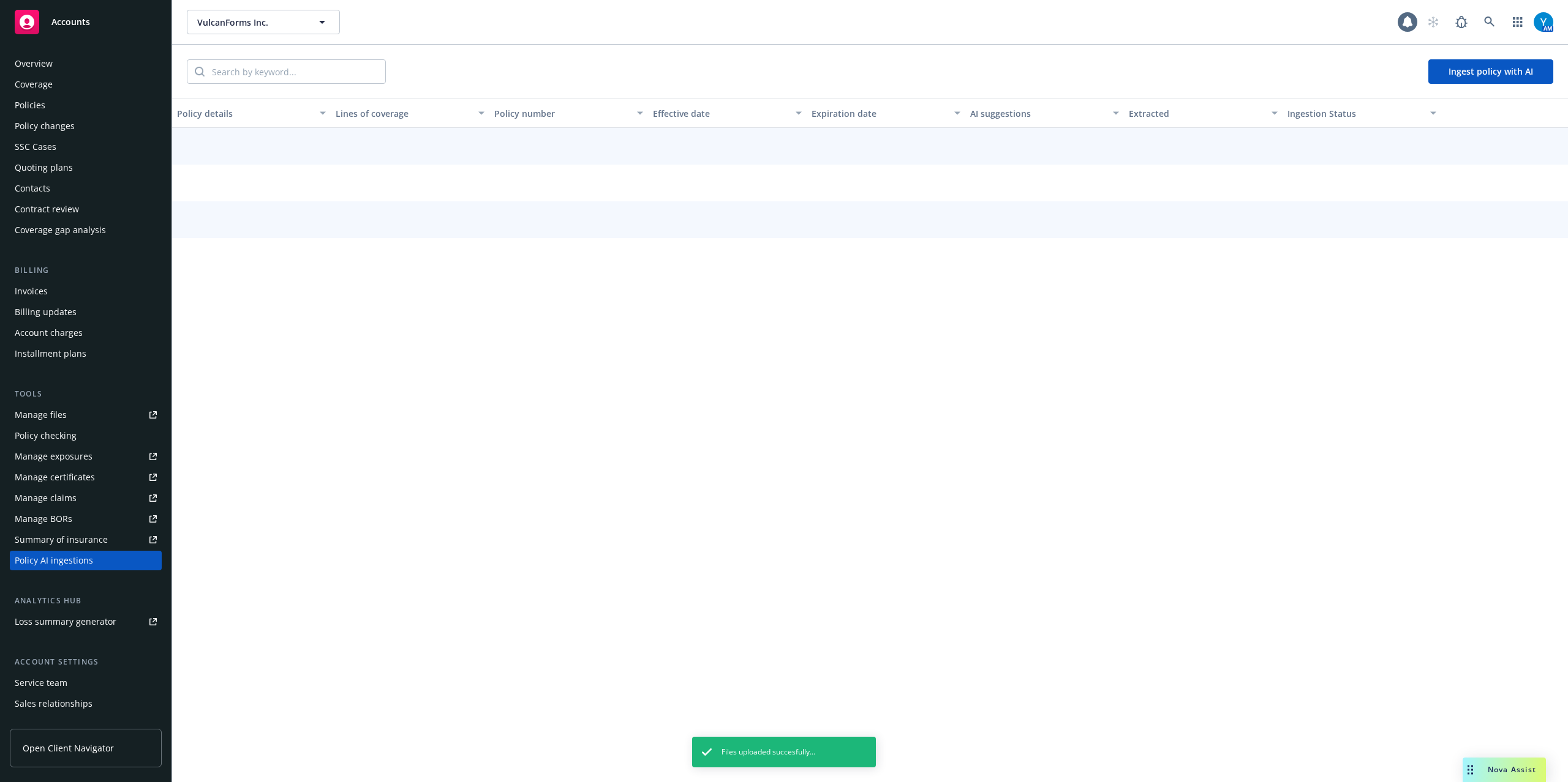
scroll to position [57, 0]
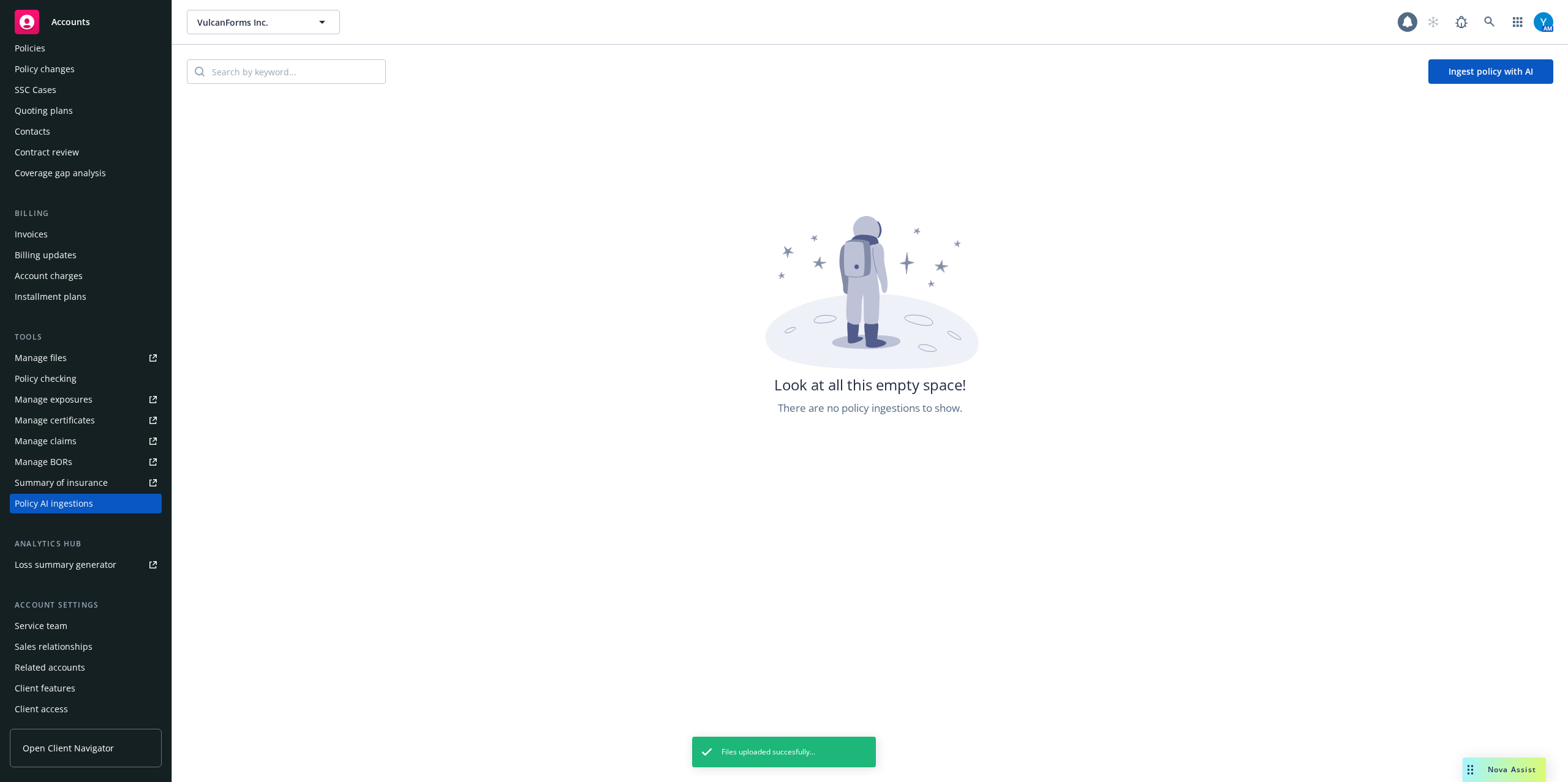
click at [1484, 67] on button "Ingest policy with AI" at bounding box center [1490, 72] width 125 height 25
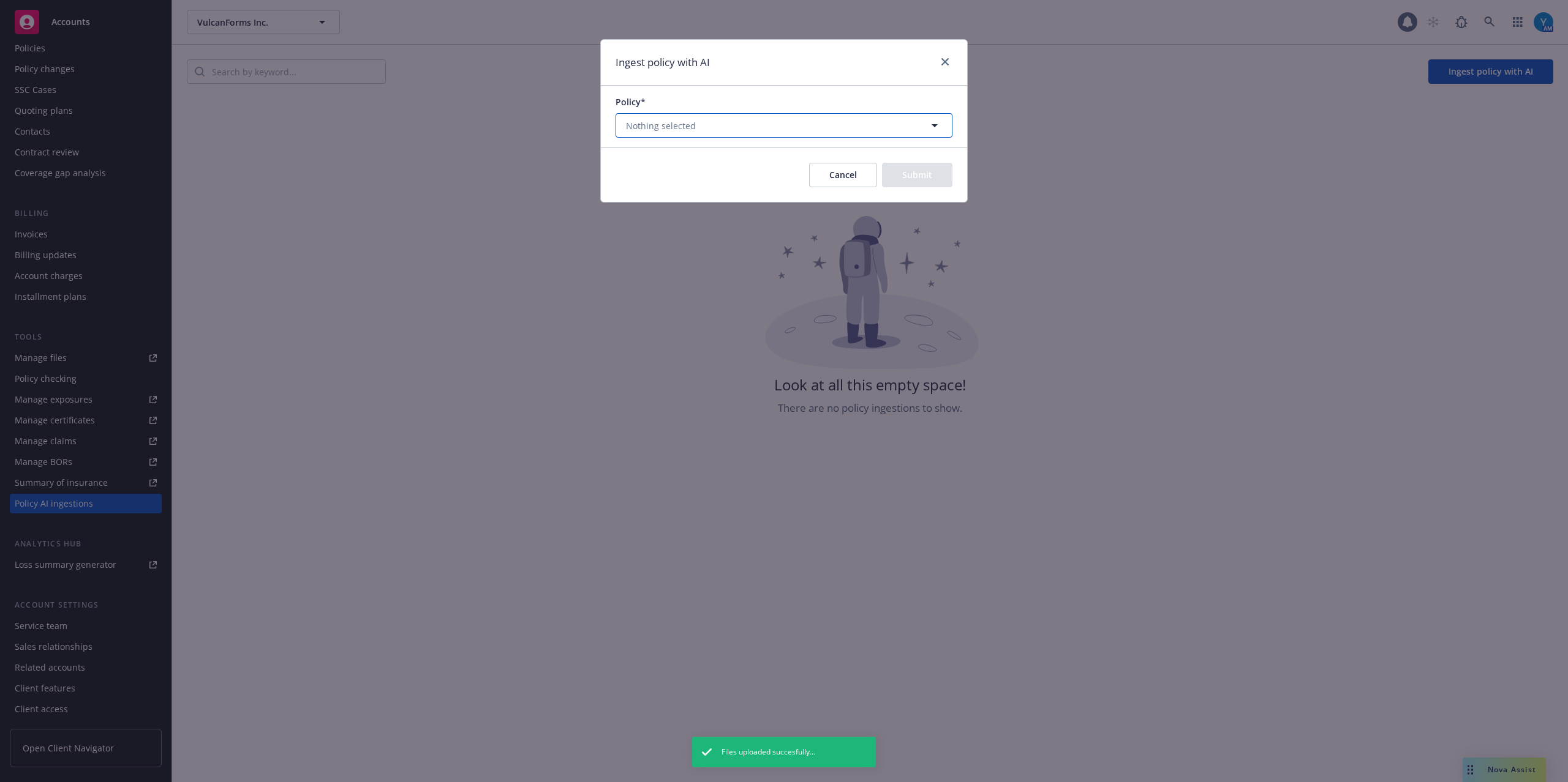
click at [650, 115] on button "Nothing selected" at bounding box center [783, 125] width 337 height 25
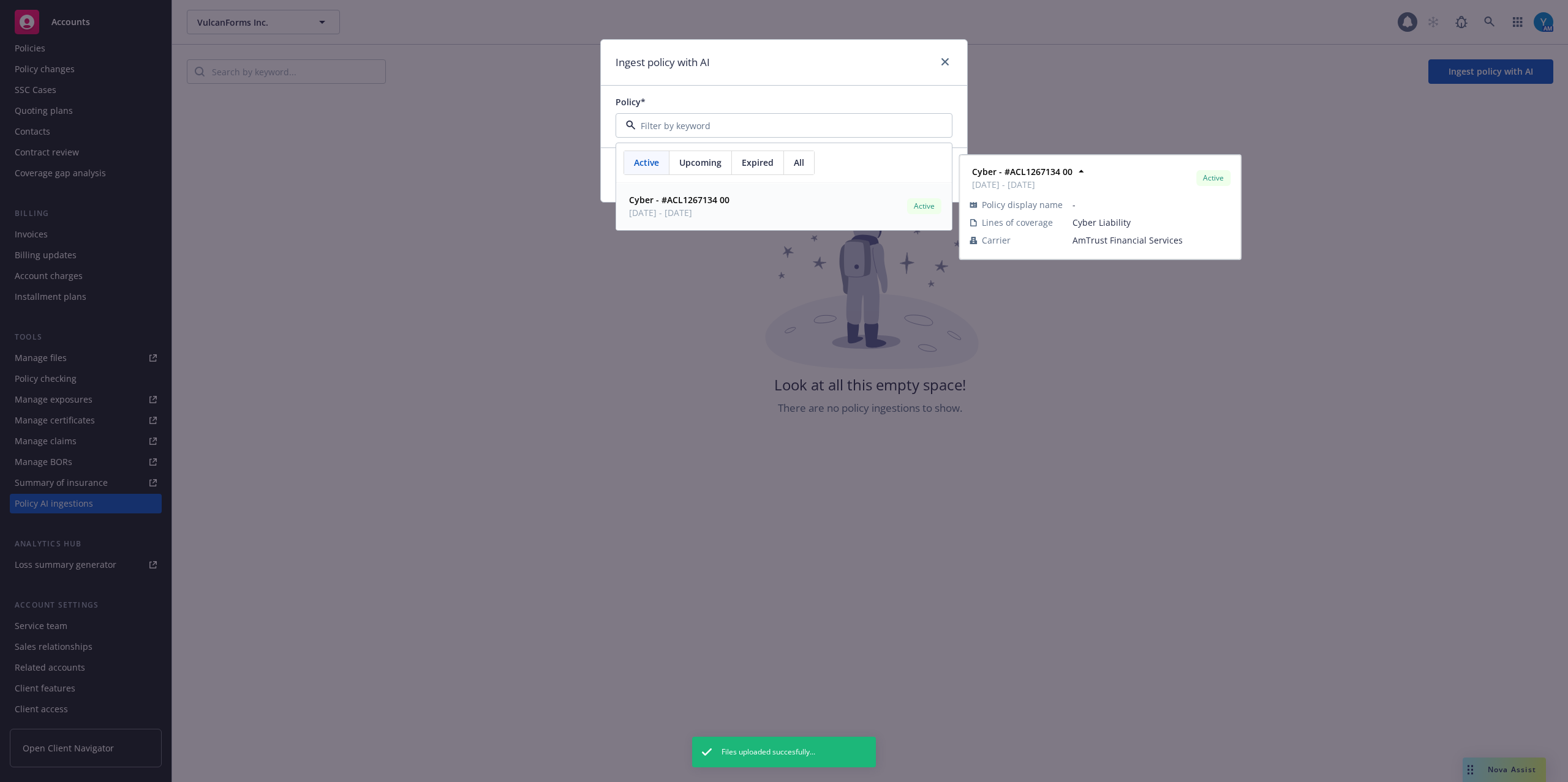
click at [672, 208] on span "08/28/2025 - 08/28/2026" at bounding box center [679, 212] width 101 height 13
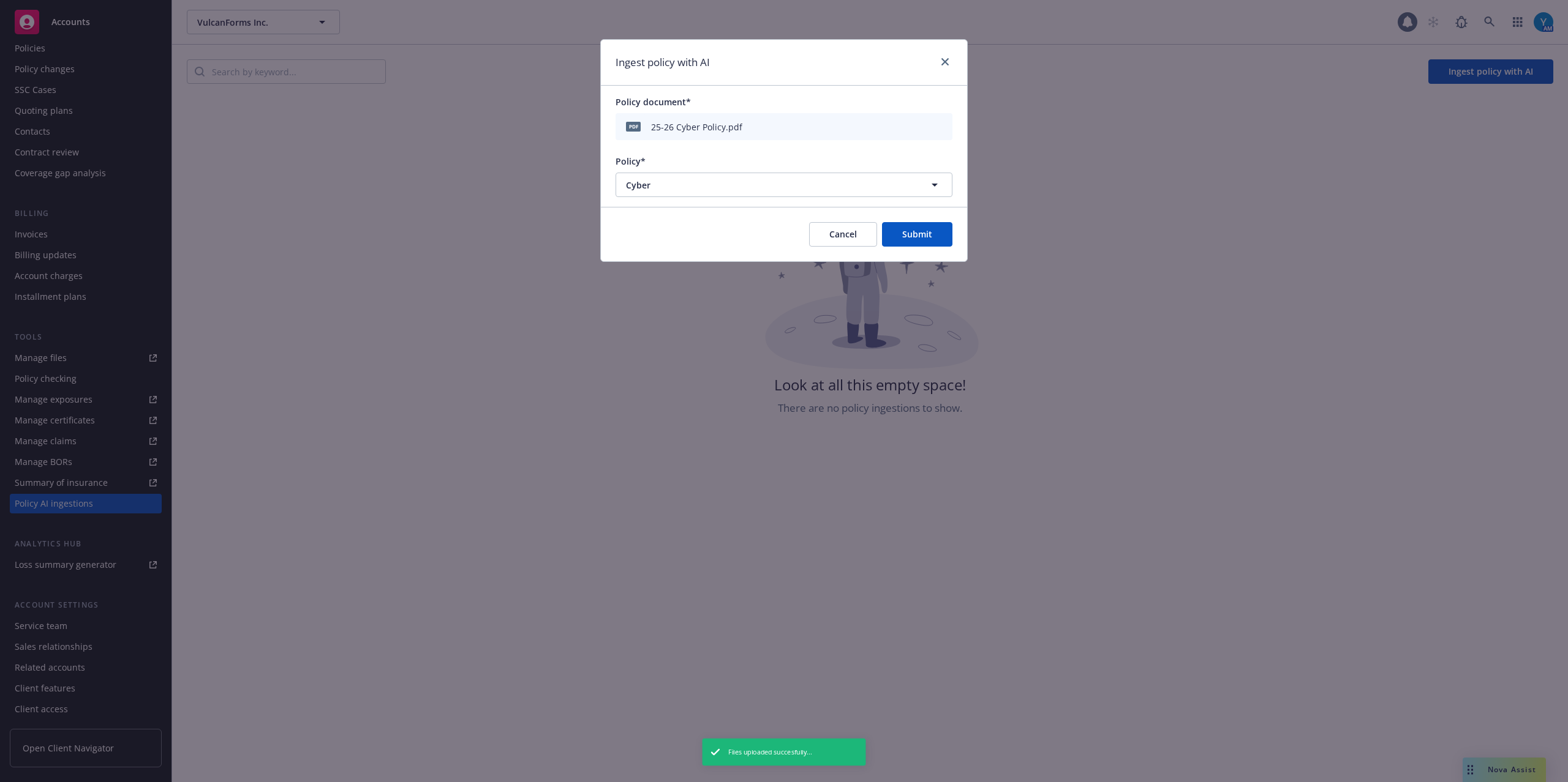
click at [923, 241] on button "Submit" at bounding box center [916, 235] width 70 height 25
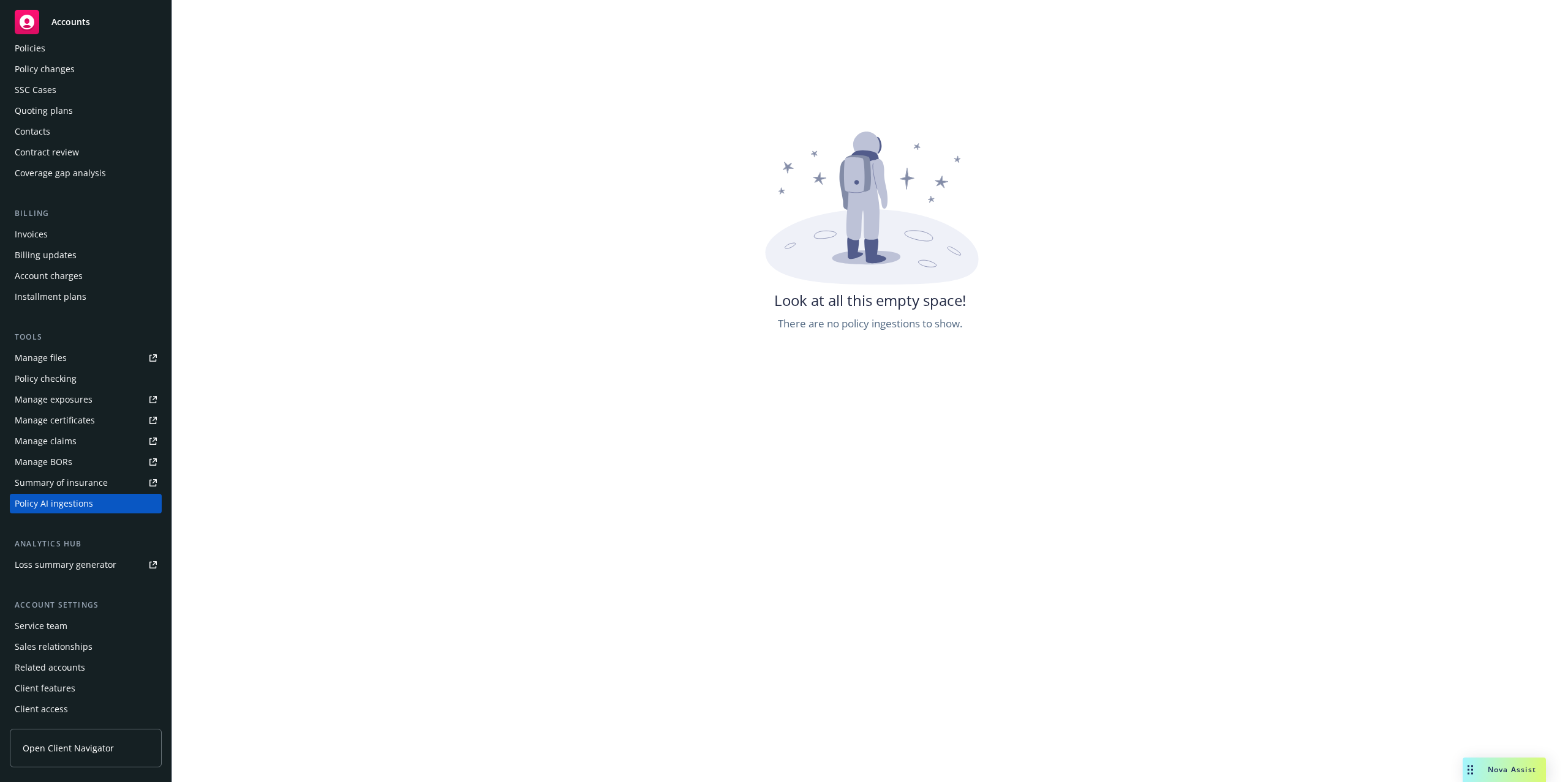
scroll to position [0, 0]
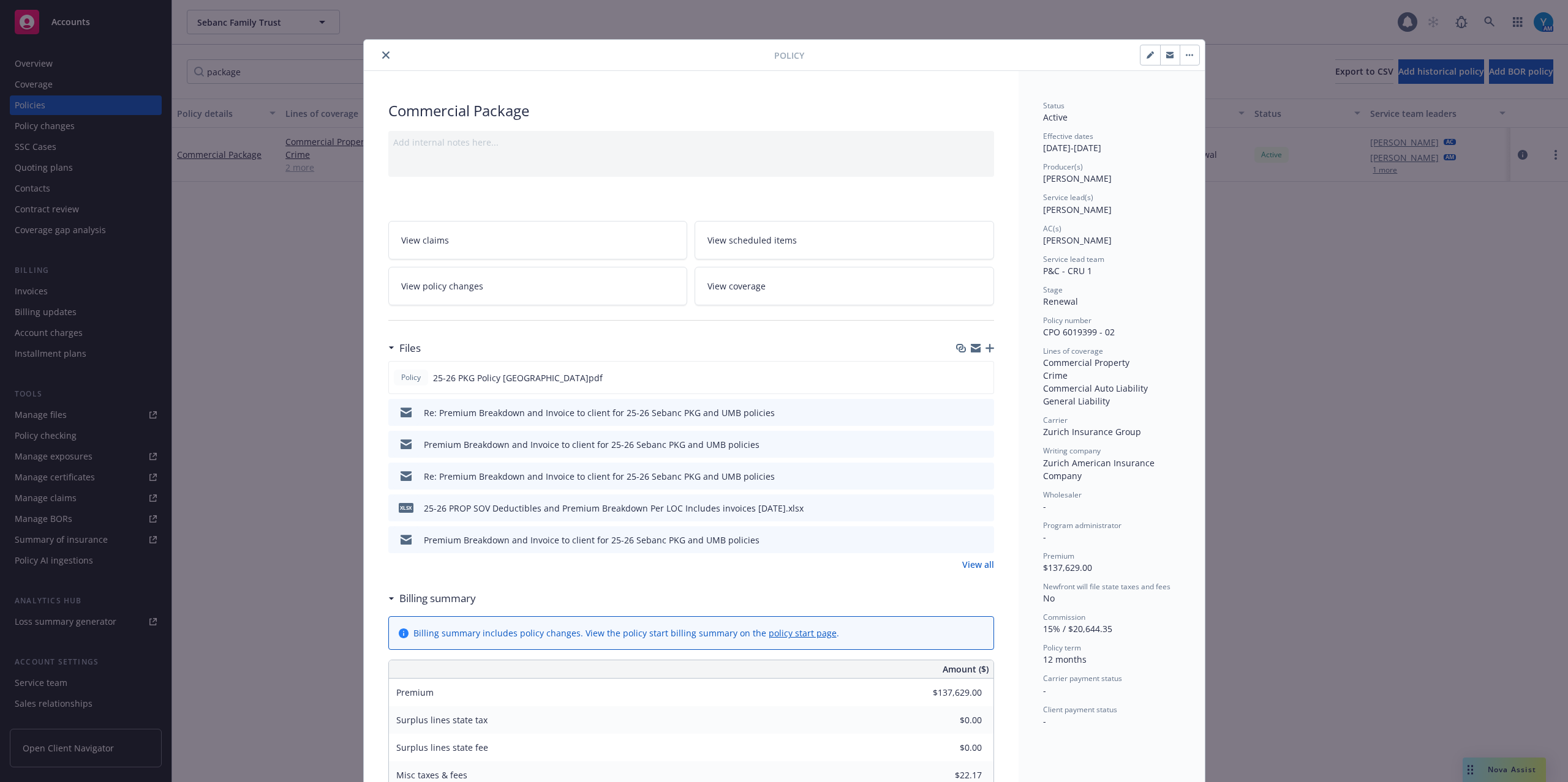
drag, startPoint x: 382, startPoint y: 52, endPoint x: 419, endPoint y: 49, distance: 37.1
click at [382, 52] on icon "close" at bounding box center [385, 54] width 7 height 7
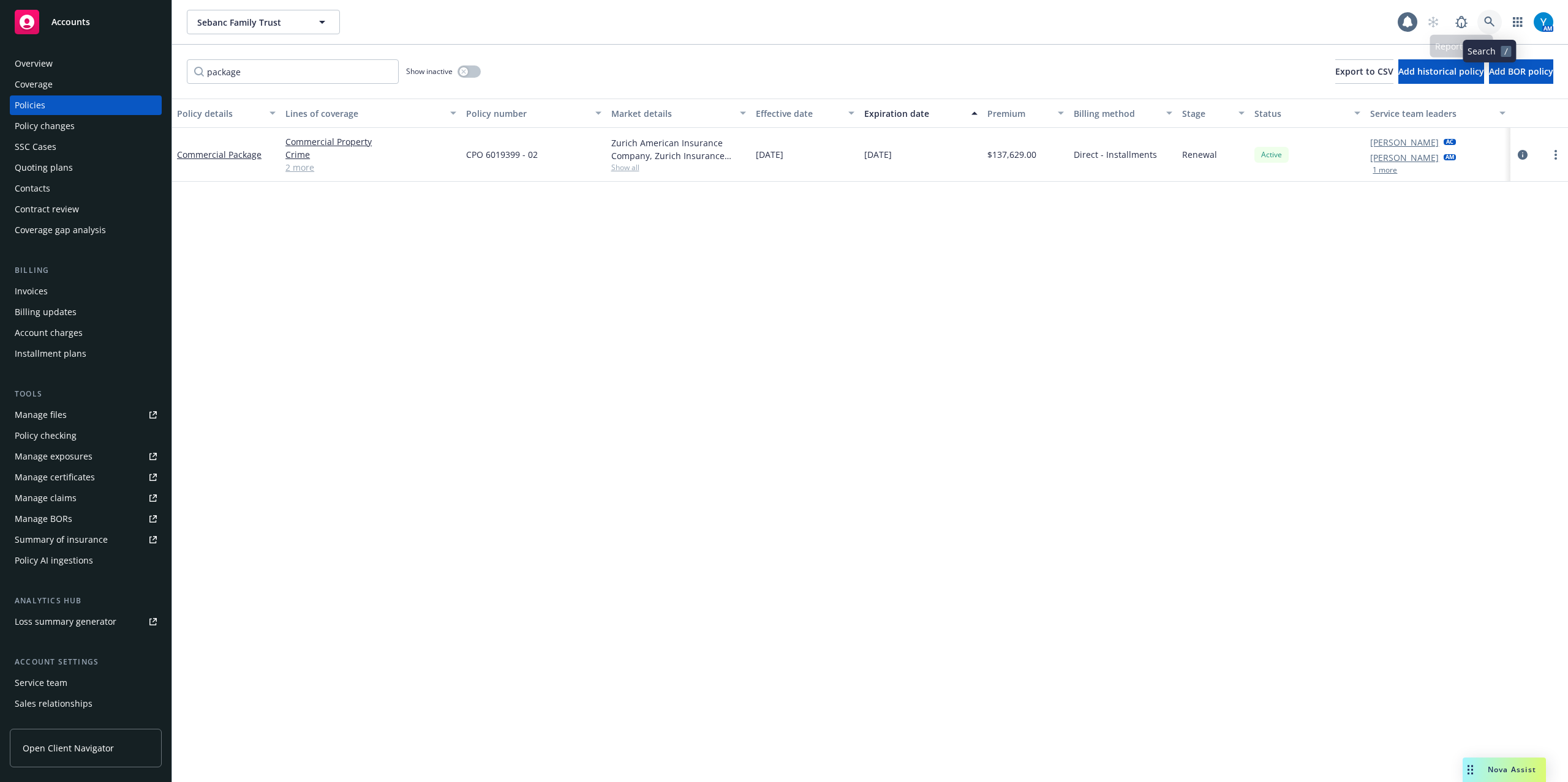
click at [1492, 21] on icon at bounding box center [1489, 22] width 11 height 11
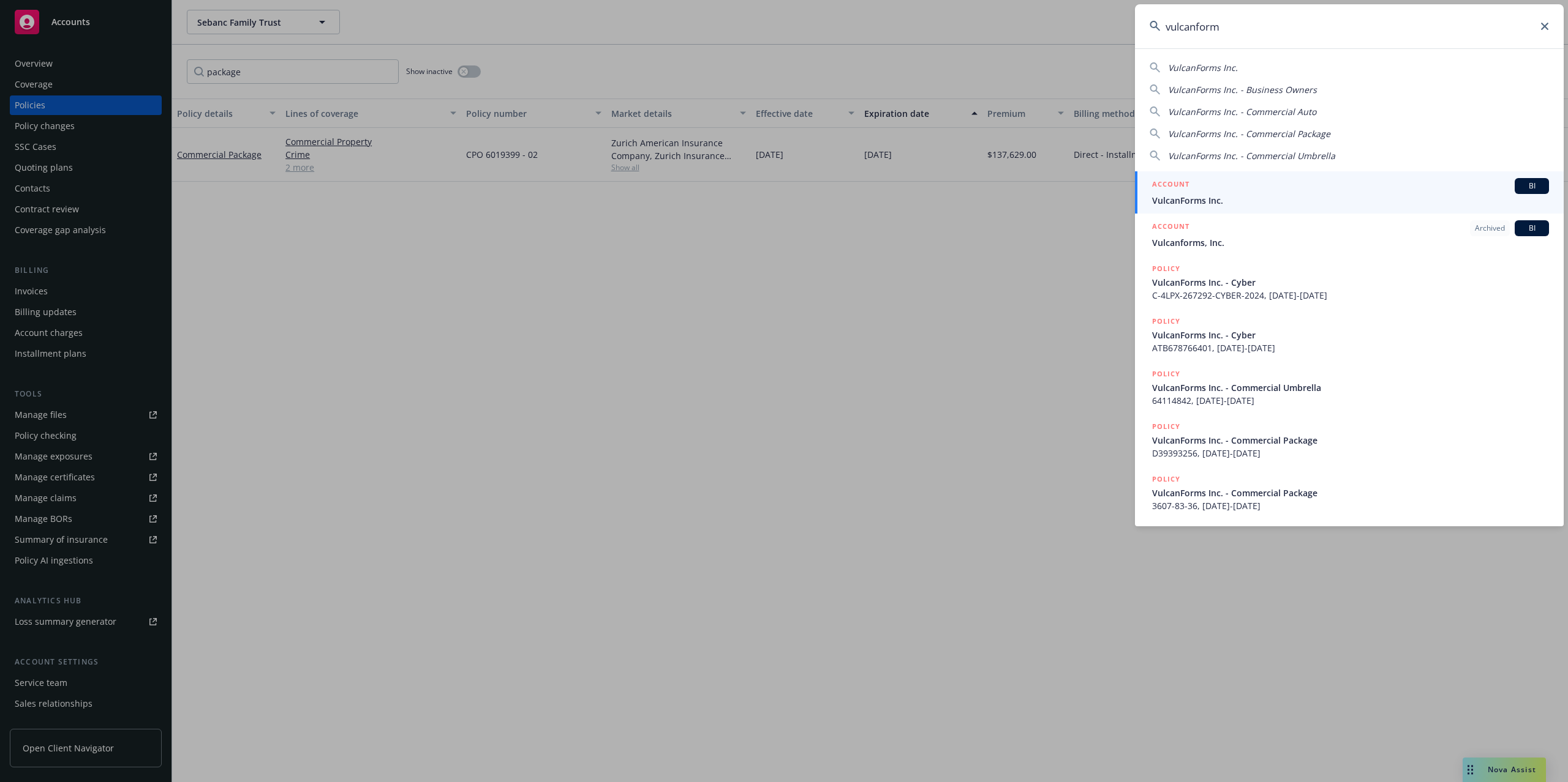
type input "vulcanform"
click at [1212, 187] on div "ACCOUNT BI" at bounding box center [1350, 186] width 397 height 16
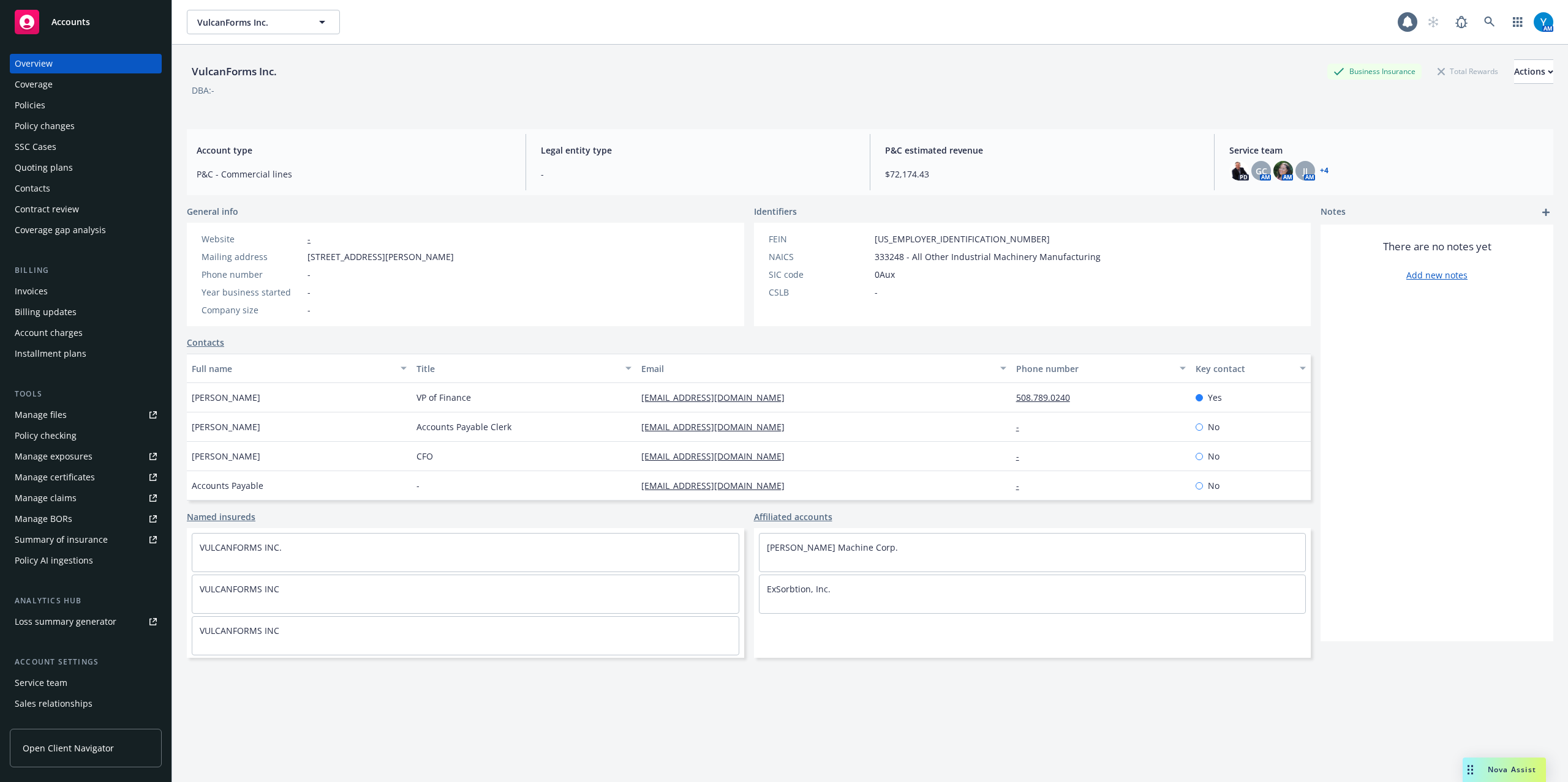
click at [42, 103] on div "Policies" at bounding box center [30, 105] width 31 height 19
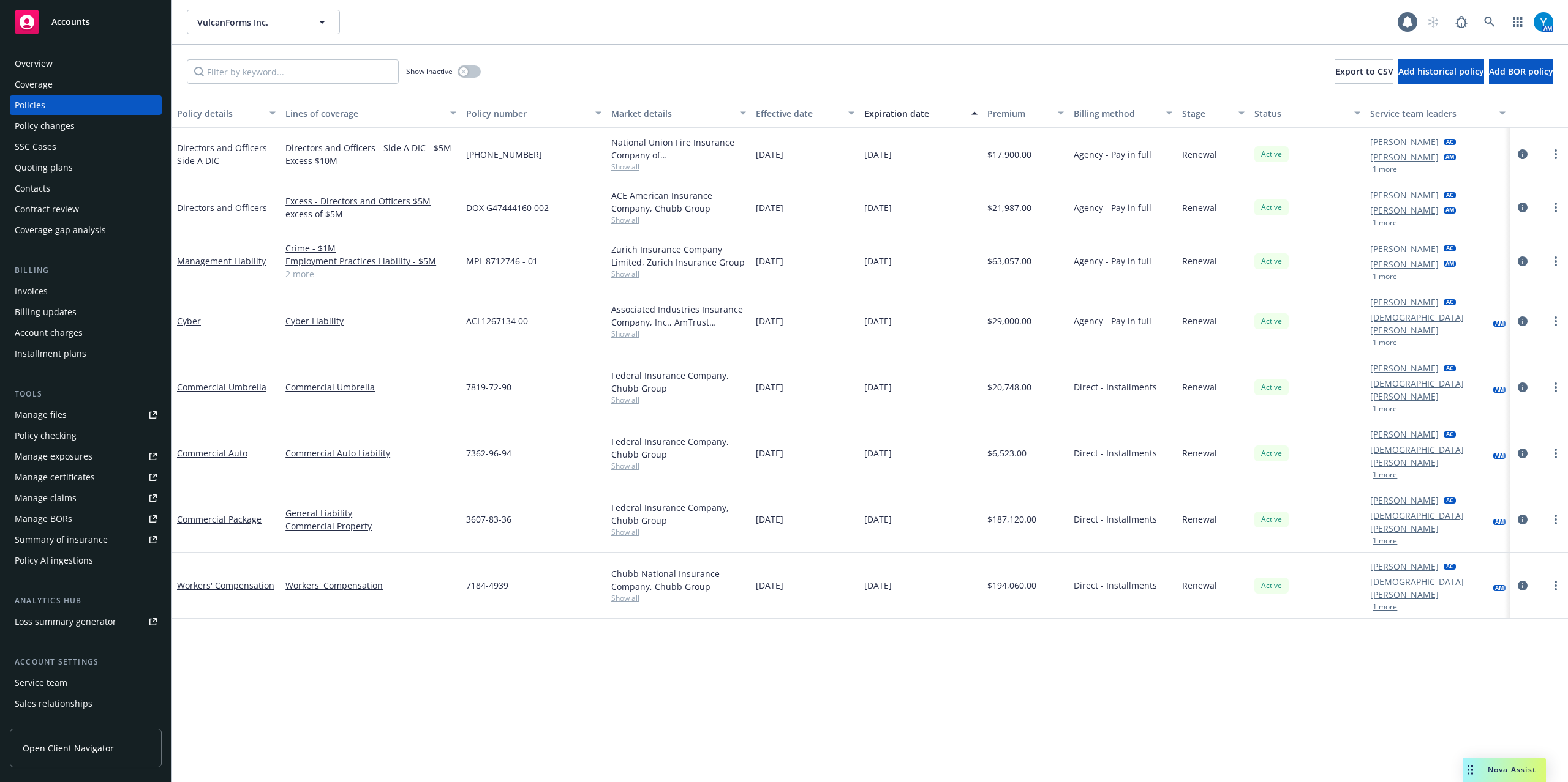
click at [74, 562] on div "Policy AI ingestions" at bounding box center [53, 560] width 78 height 19
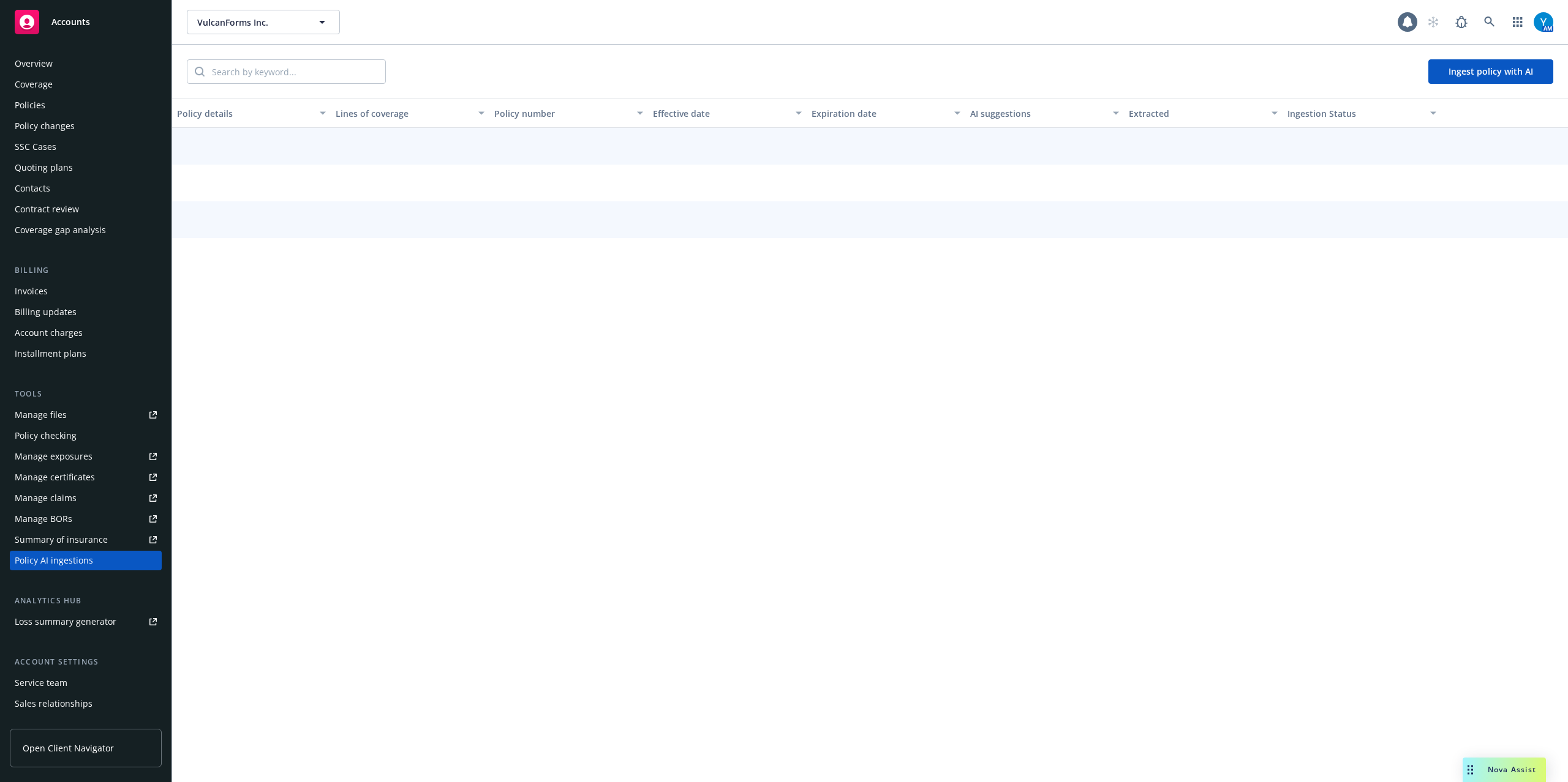
scroll to position [57, 0]
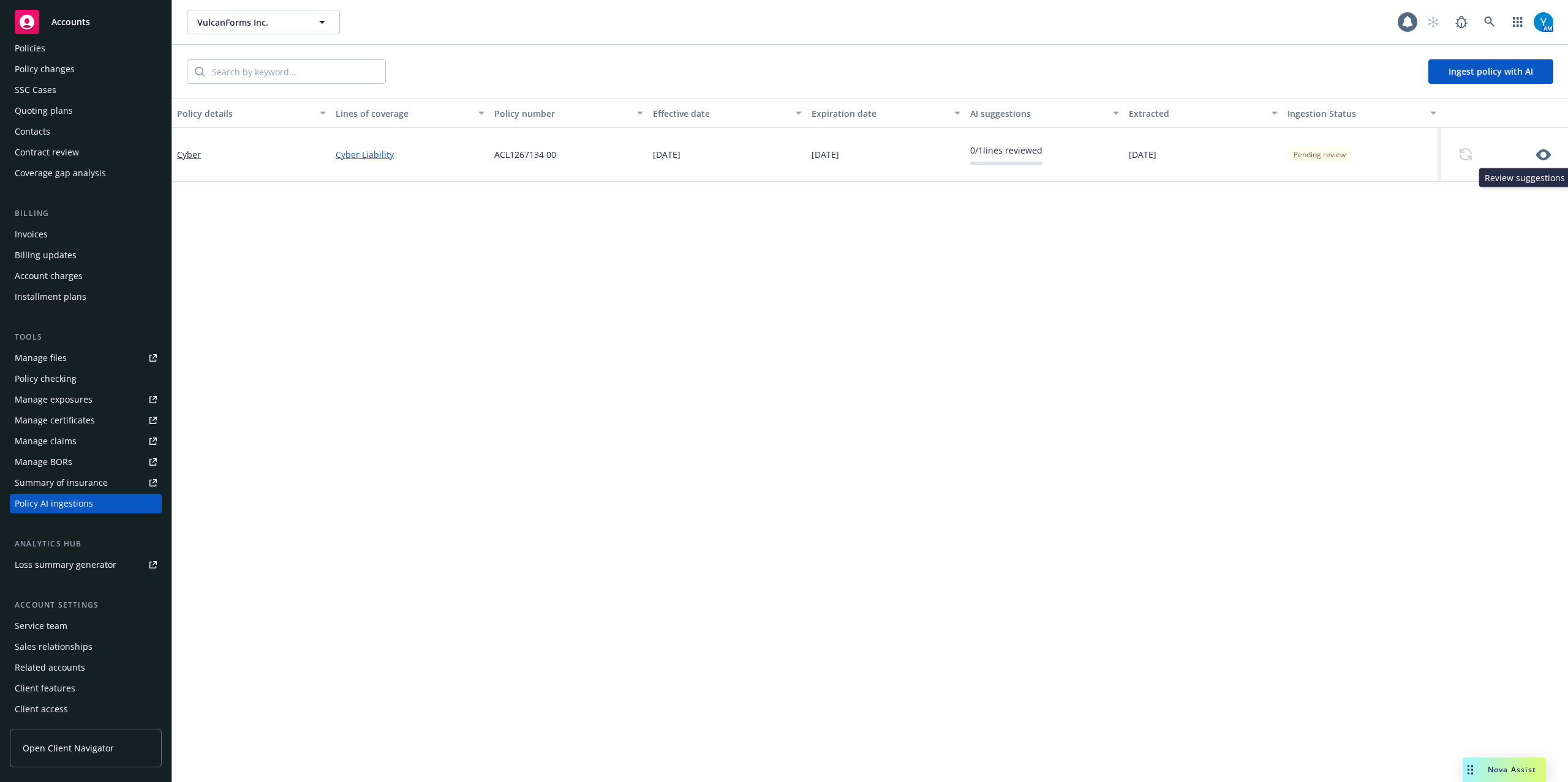
click at [1542, 157] on icon "button" at bounding box center [1543, 155] width 15 height 11
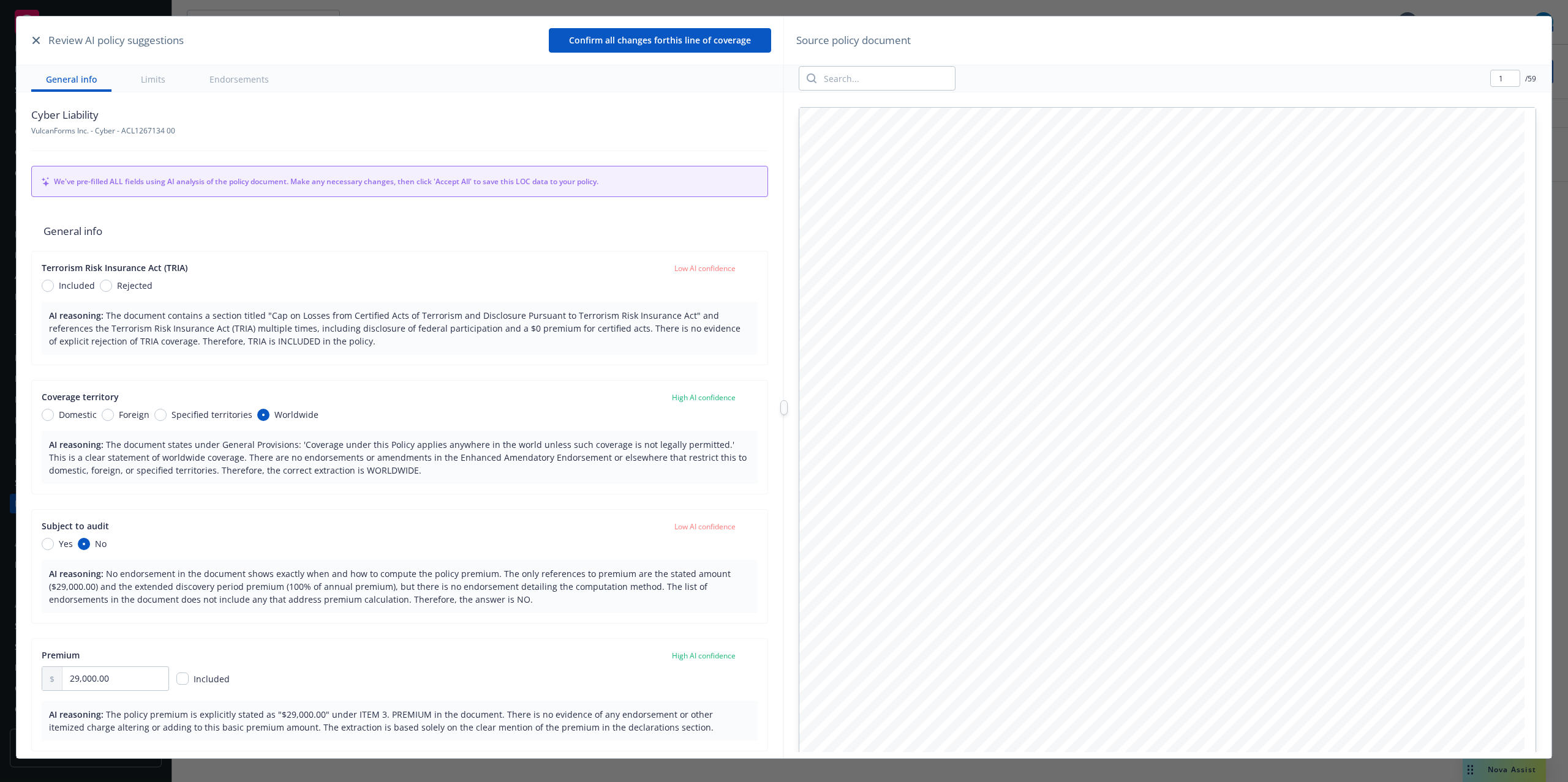
click at [34, 37] on icon "button" at bounding box center [36, 39] width 7 height 7
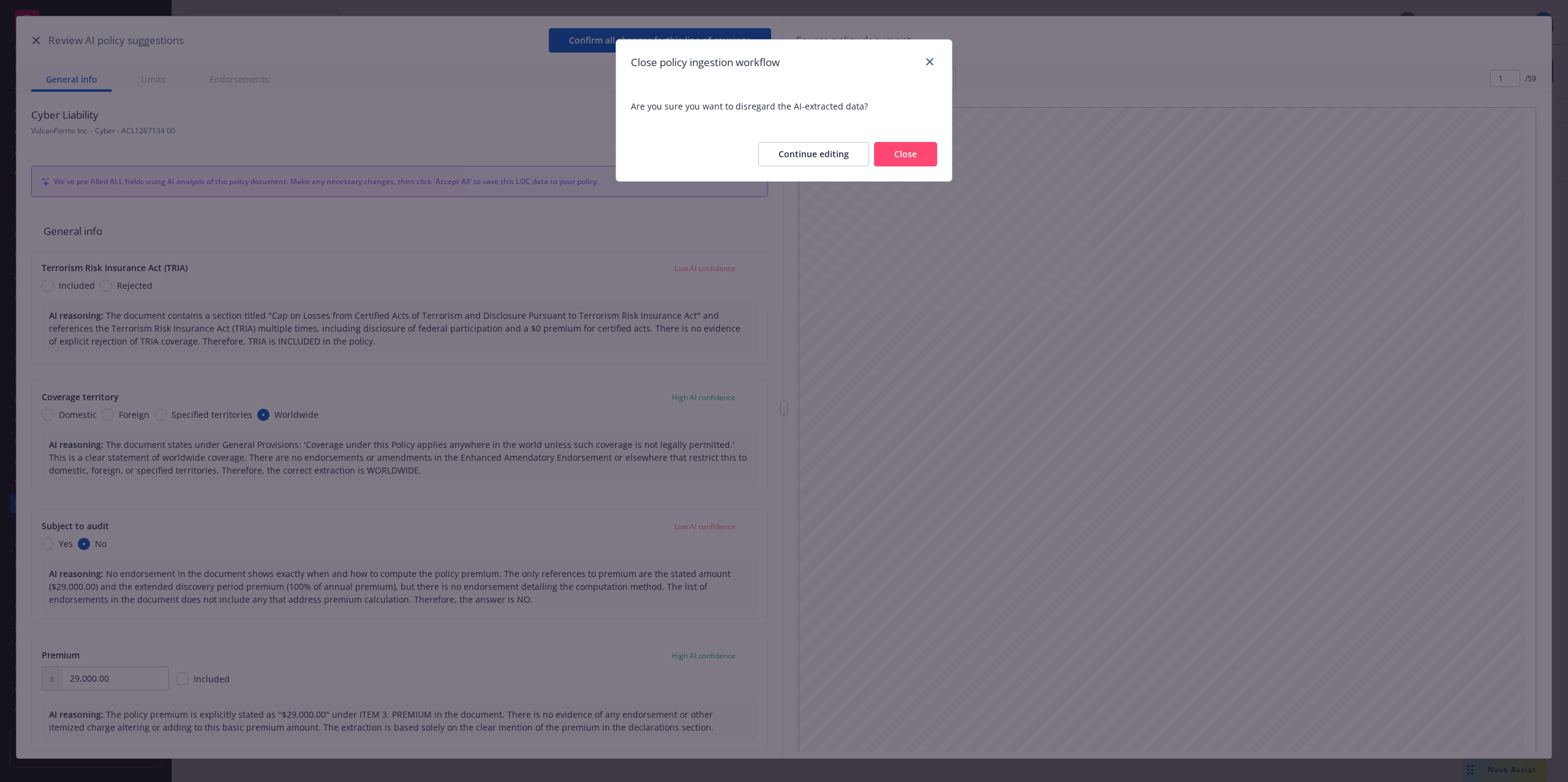
click at [917, 153] on button "Close" at bounding box center [905, 154] width 63 height 25
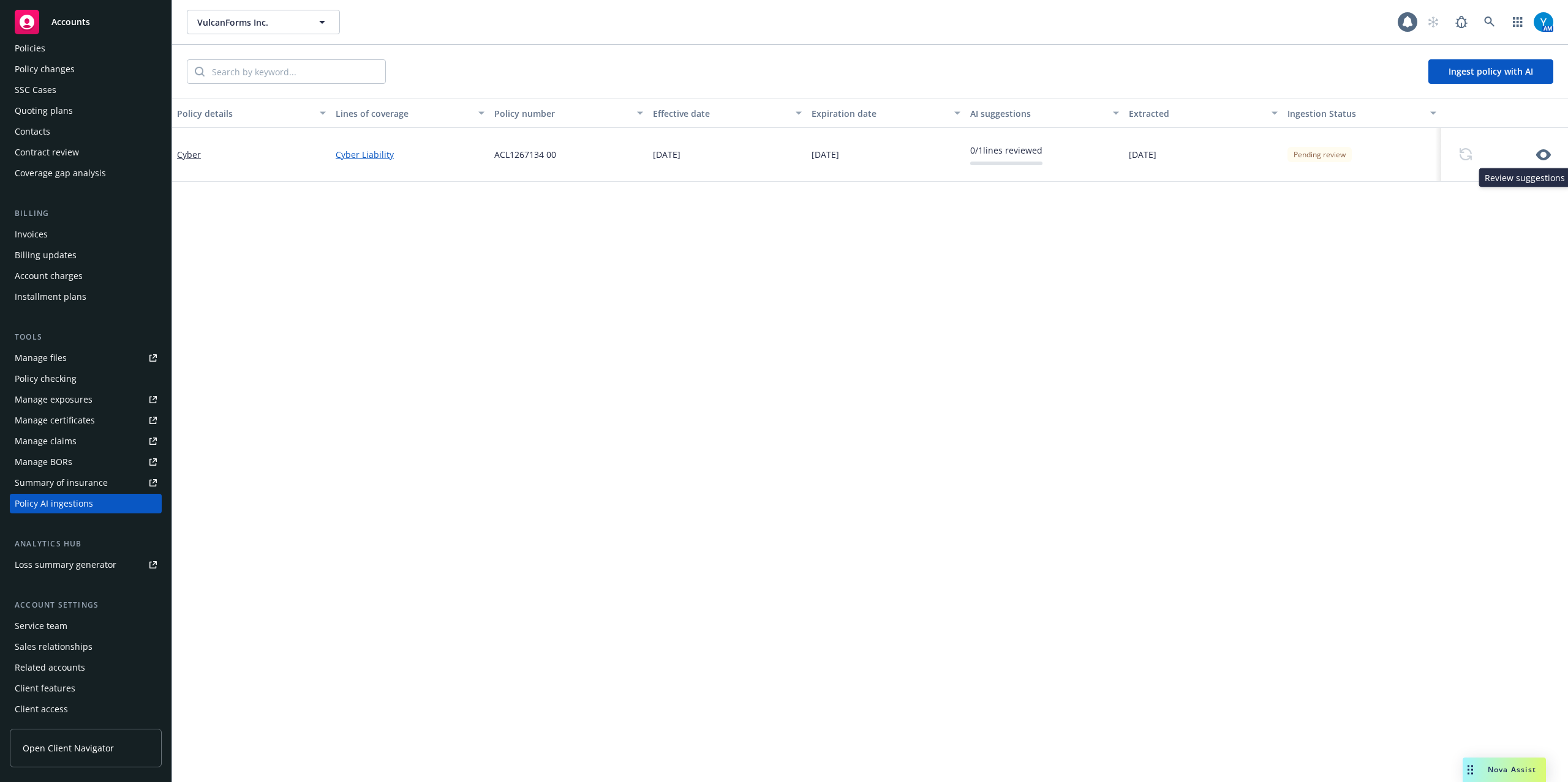
drag, startPoint x: 1546, startPoint y: 150, endPoint x: 1477, endPoint y: 137, distance: 70.2
click at [1546, 150] on icon "button" at bounding box center [1543, 155] width 15 height 11
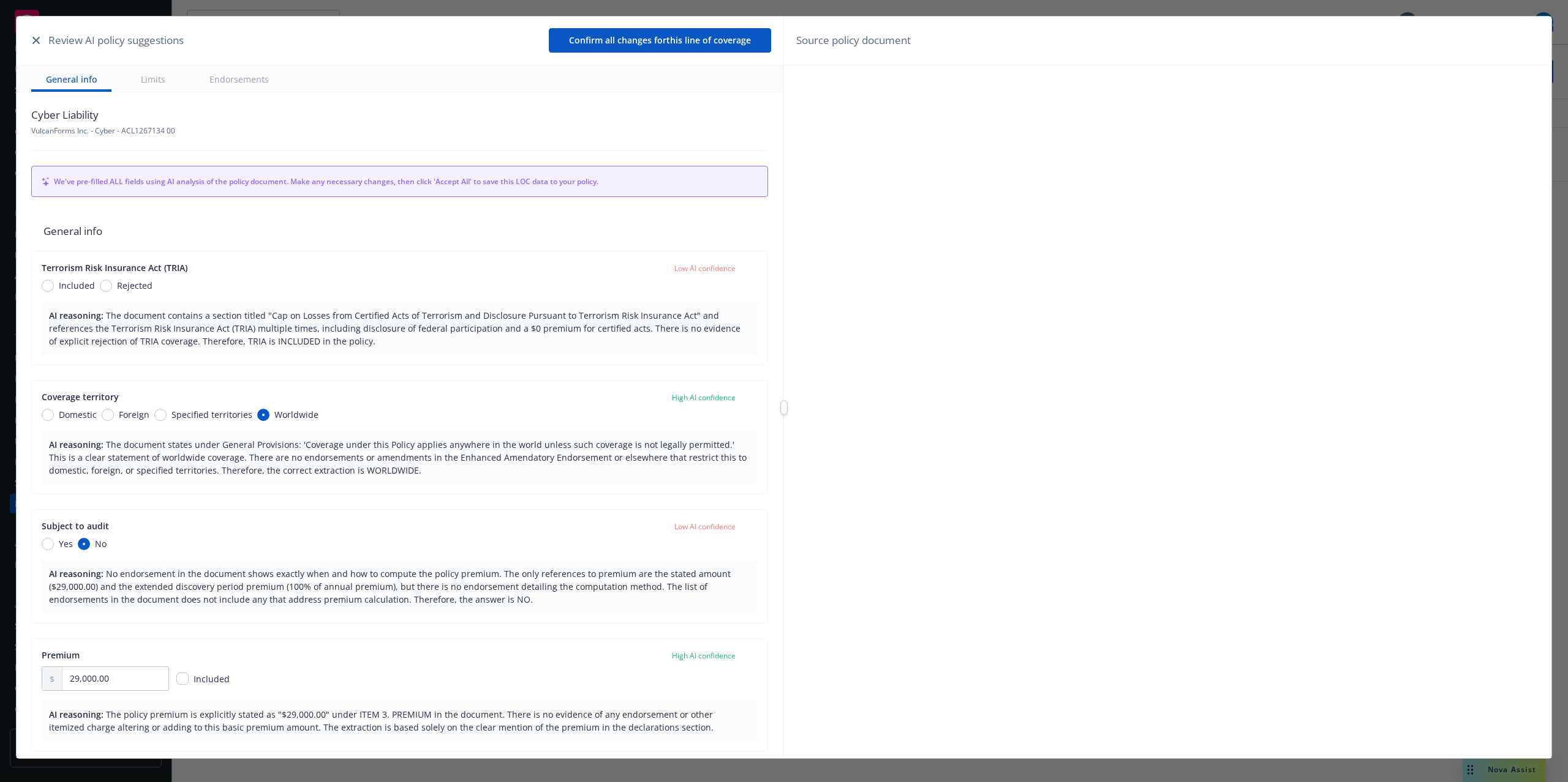
click at [150, 78] on button "Limits" at bounding box center [153, 79] width 54 height 26
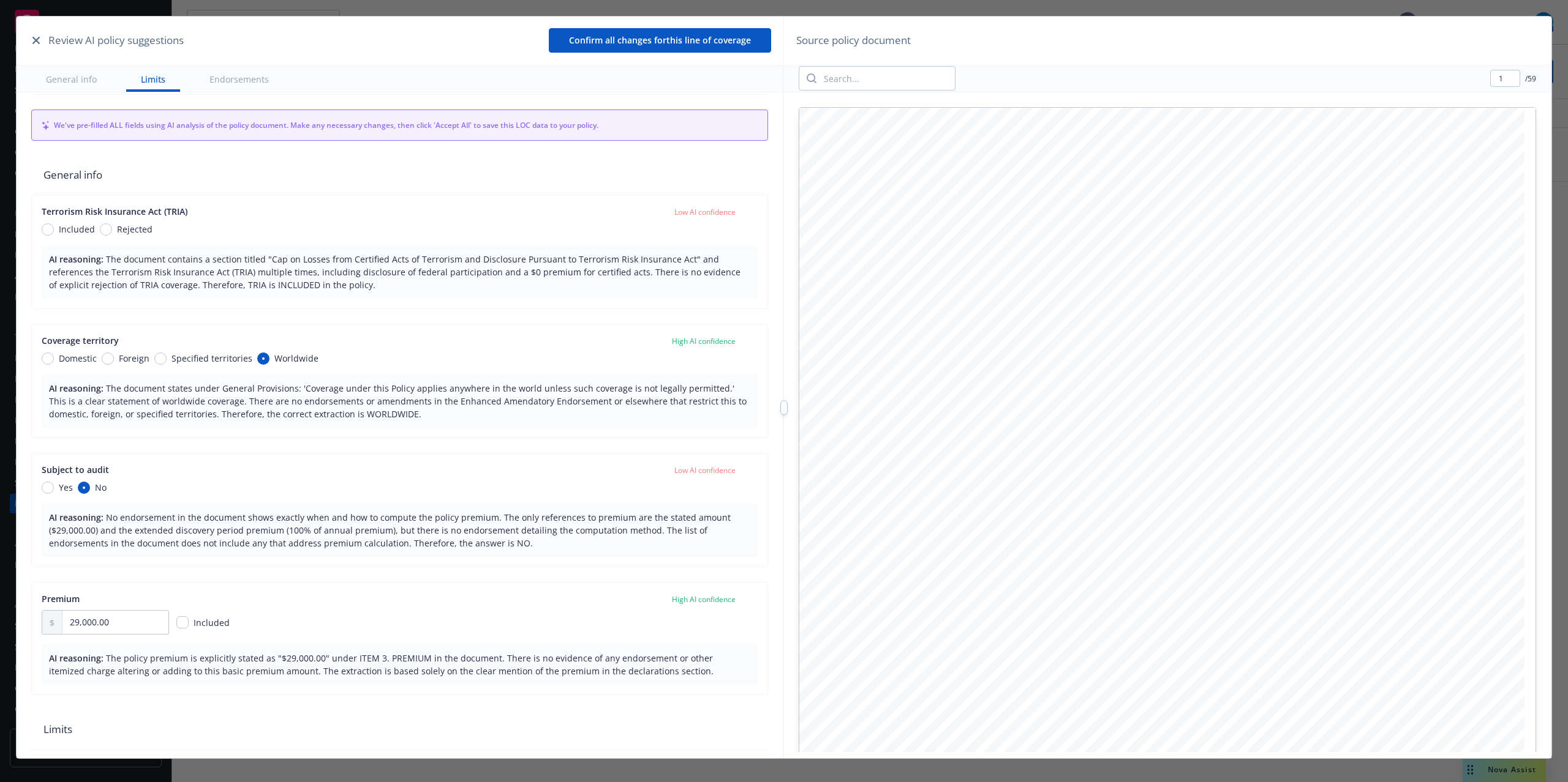
click at [274, 77] on button "Endorsements" at bounding box center [239, 79] width 89 height 26
click at [841, 71] on input "search" at bounding box center [885, 78] width 139 height 23
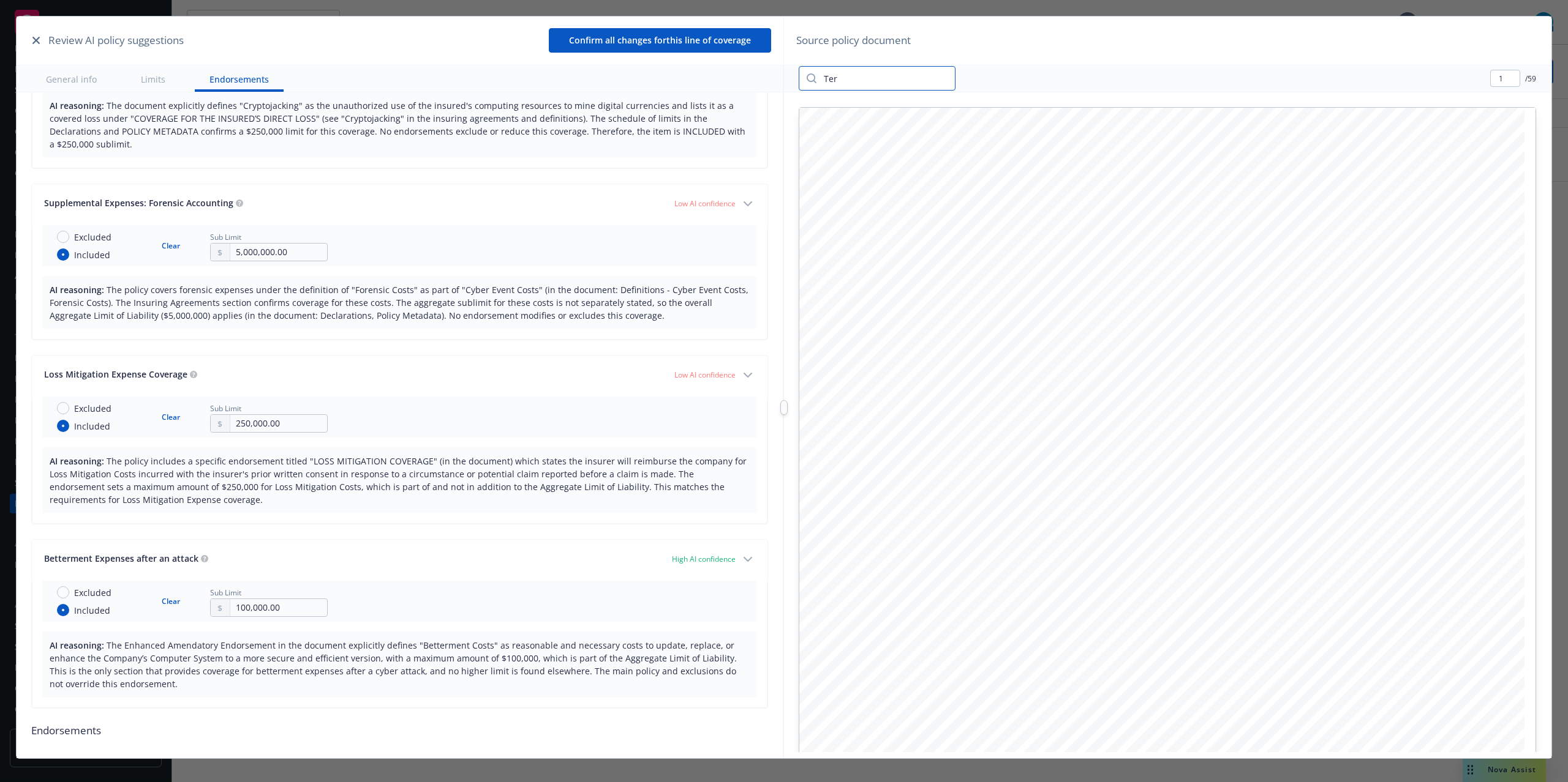
type input "Terr"
click at [858, 78] on input "Terr" at bounding box center [885, 78] width 139 height 23
